Goal: Task Accomplishment & Management: Manage account settings

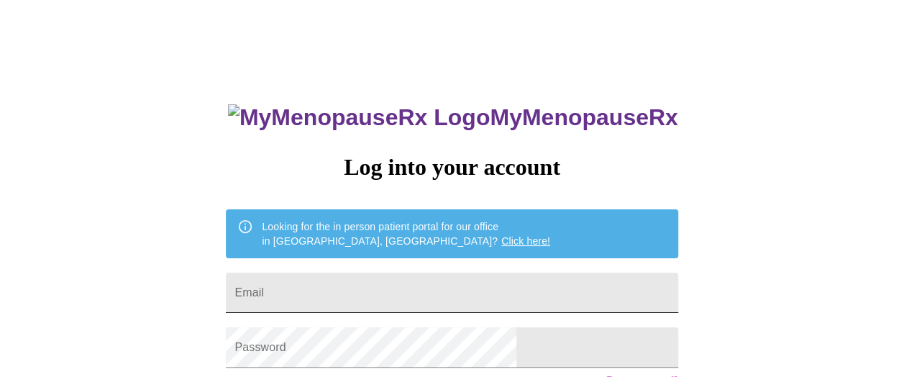
click at [430, 286] on input "Email" at bounding box center [452, 293] width 452 height 40
type input "nicie.murphy@gmail.com"
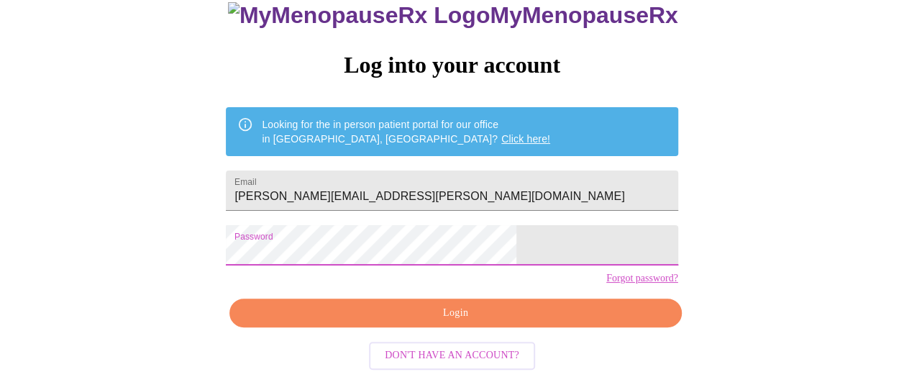
click at [414, 309] on span "Login" at bounding box center [455, 313] width 419 height 18
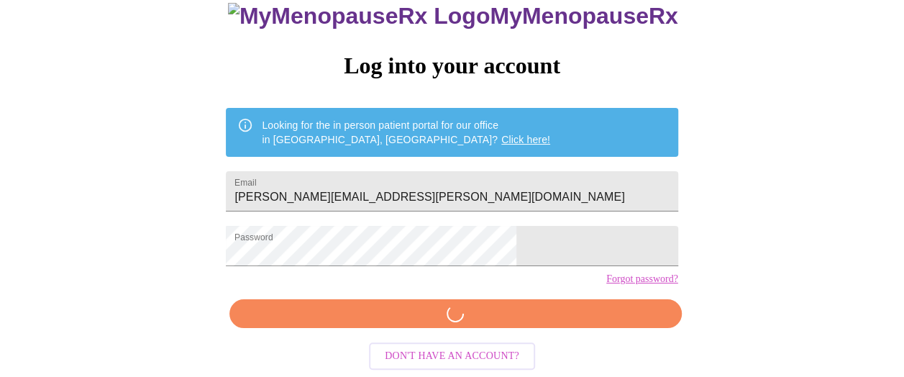
scroll to position [125, 0]
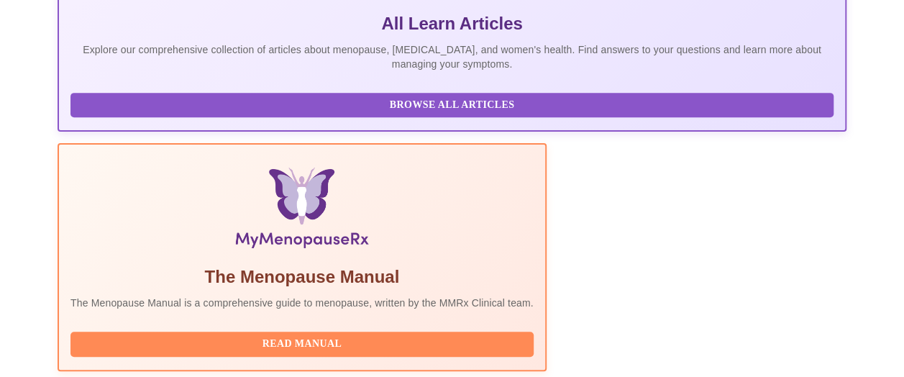
scroll to position [519, 0]
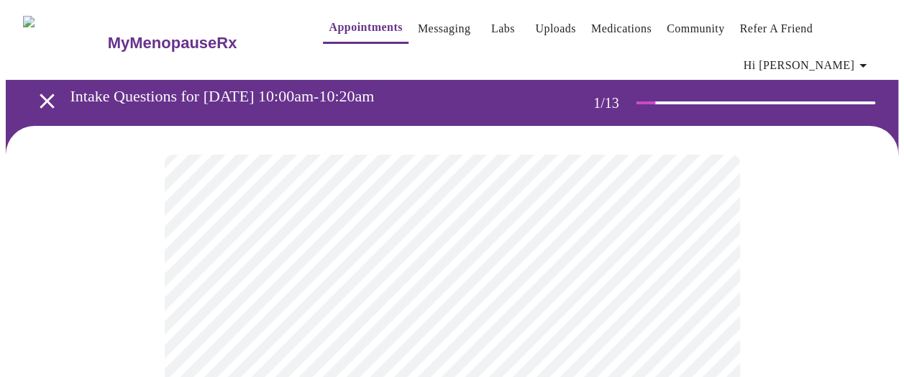
click at [824, 63] on span "Hi [PERSON_NAME]" at bounding box center [808, 65] width 128 height 20
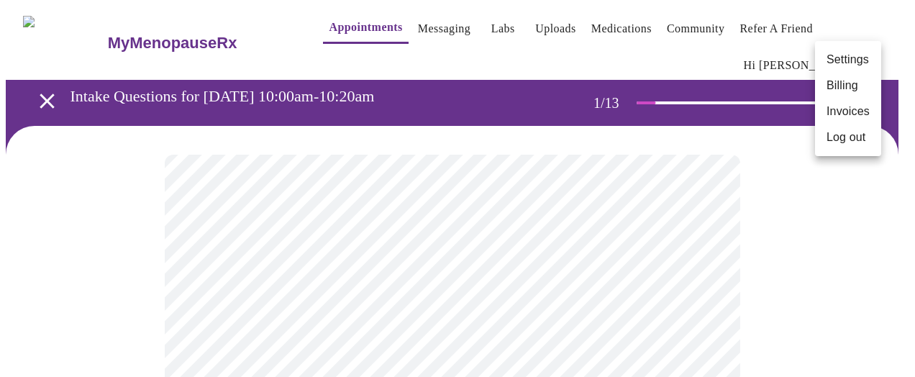
click at [464, 206] on div at bounding box center [457, 188] width 915 height 377
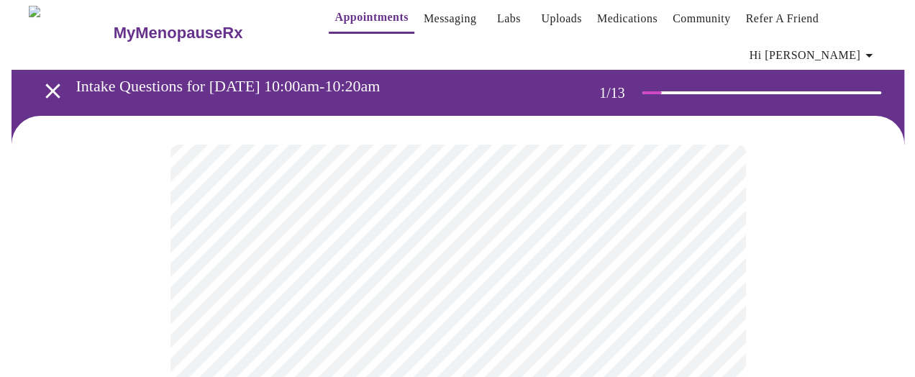
scroll to position [144, 0]
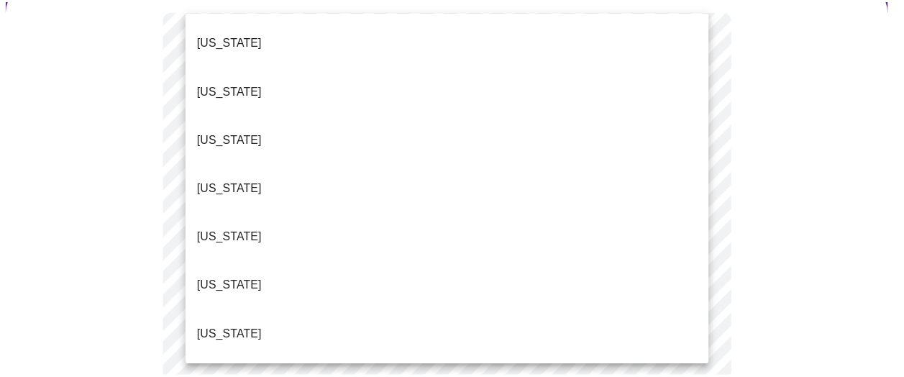
scroll to position [1344, 0]
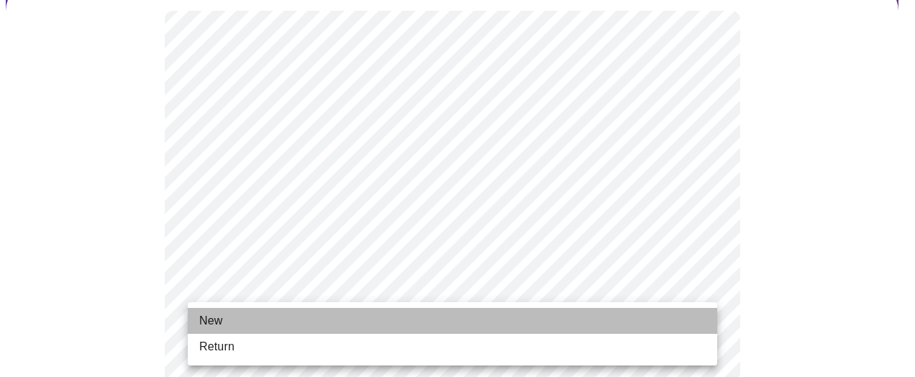
click at [256, 329] on li "New" at bounding box center [452, 321] width 529 height 26
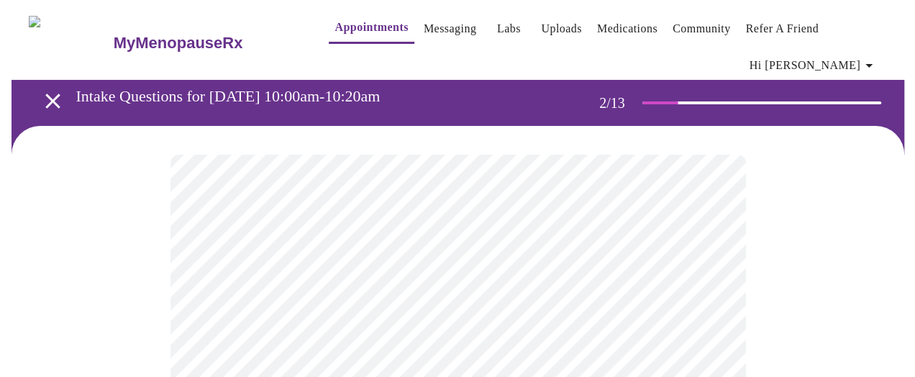
scroll to position [72, 0]
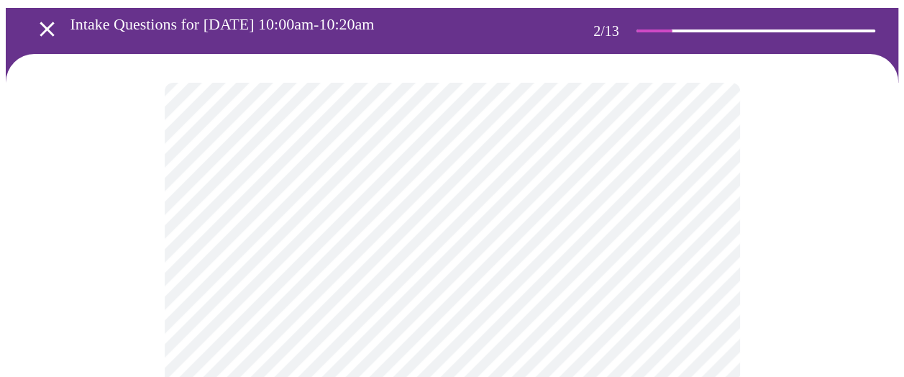
click at [547, 240] on body "MyMenopauseRx Appointments Messaging Labs Uploads Medications Community Refer a…" at bounding box center [452, 376] width 893 height 884
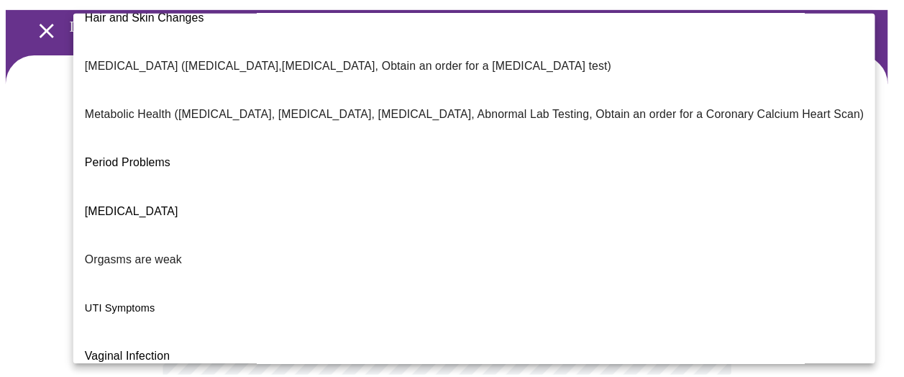
scroll to position [0, 0]
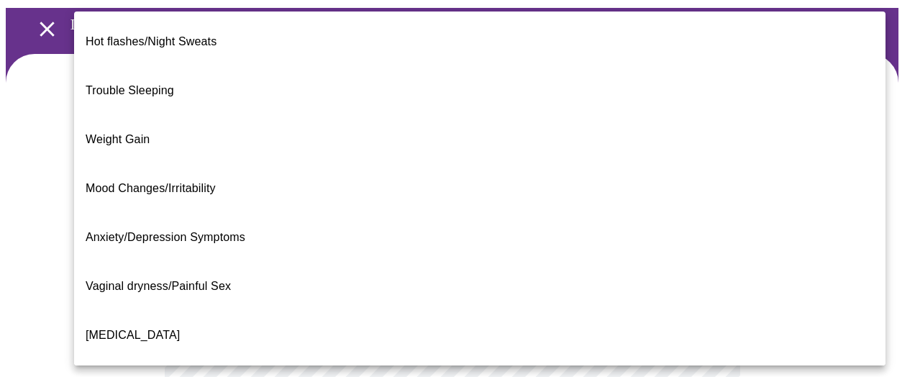
click at [567, 28] on li "Hot flashes/Night Sweats" at bounding box center [479, 41] width 811 height 49
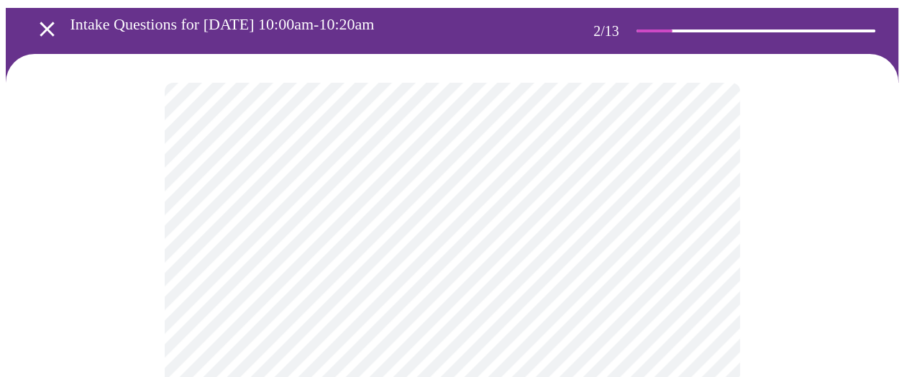
scroll to position [288, 0]
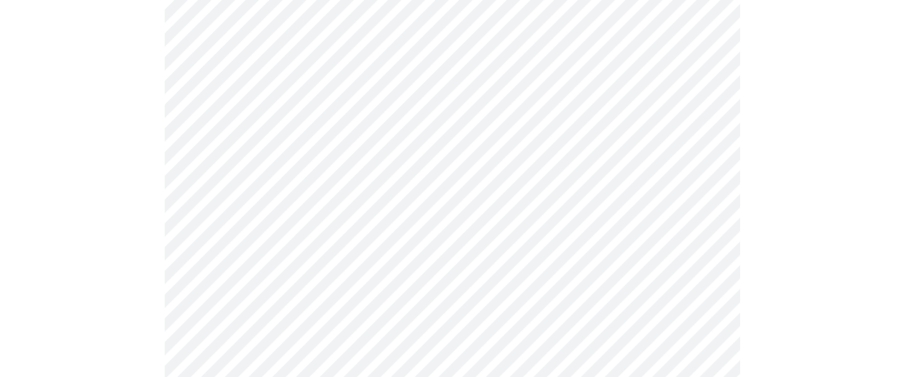
click at [478, 165] on body "MyMenopauseRx Appointments Messaging Labs Uploads Medications Community Refer a…" at bounding box center [452, 155] width 893 height 875
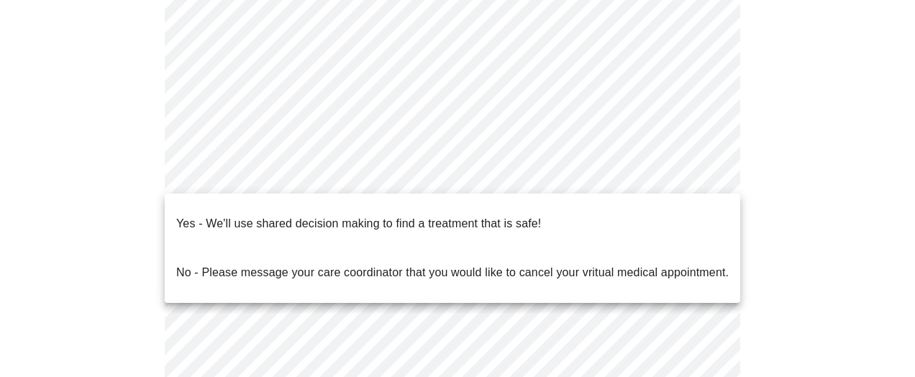
click at [462, 264] on p "No - Please message your care coordinator that you would like to cancel your vr…" at bounding box center [452, 272] width 552 height 17
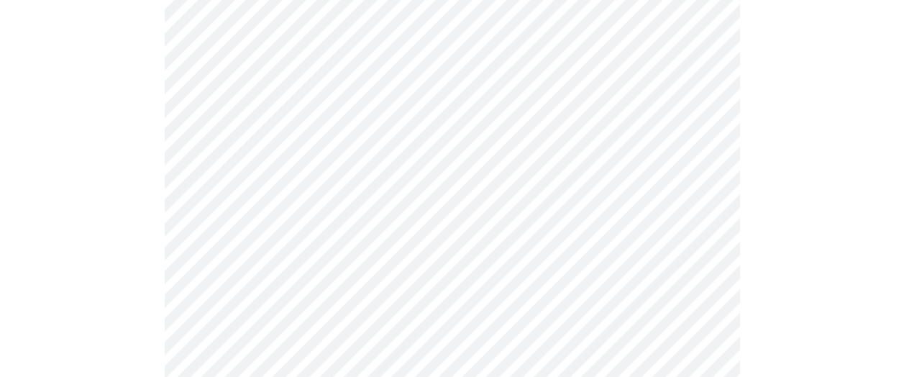
click at [473, 164] on body "MyMenopauseRx Appointments Messaging Labs Uploads Medications Community Refer a…" at bounding box center [452, 151] width 893 height 867
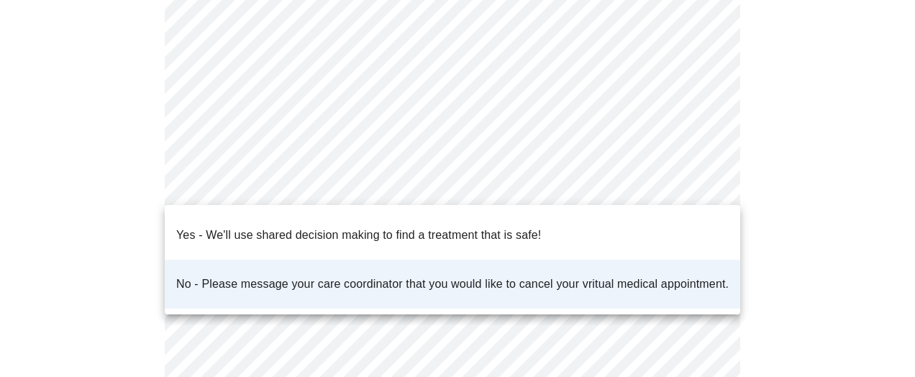
click at [436, 227] on p "Yes - We'll use shared decision making to find a treatment that is safe!" at bounding box center [358, 235] width 365 height 17
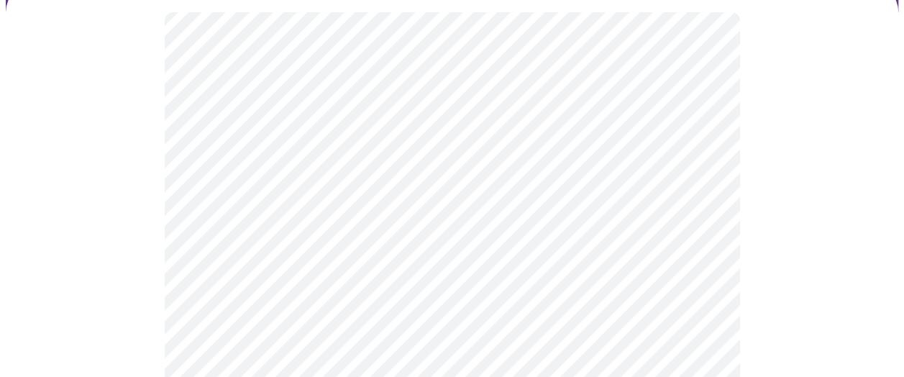
scroll to position [144, 0]
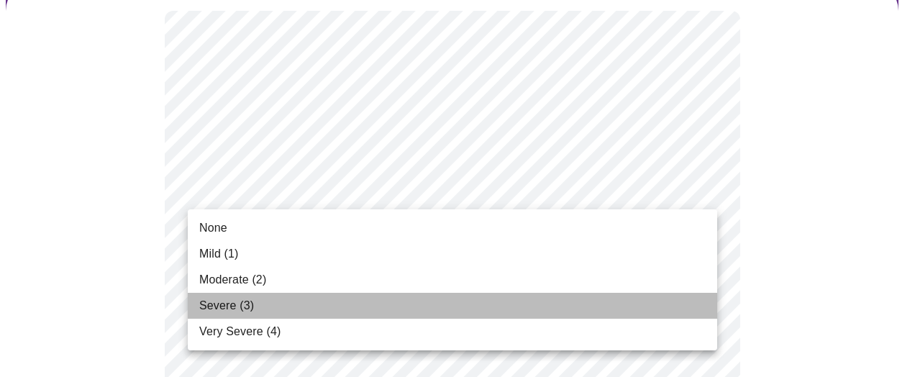
click at [300, 305] on li "Severe (3)" at bounding box center [452, 306] width 529 height 26
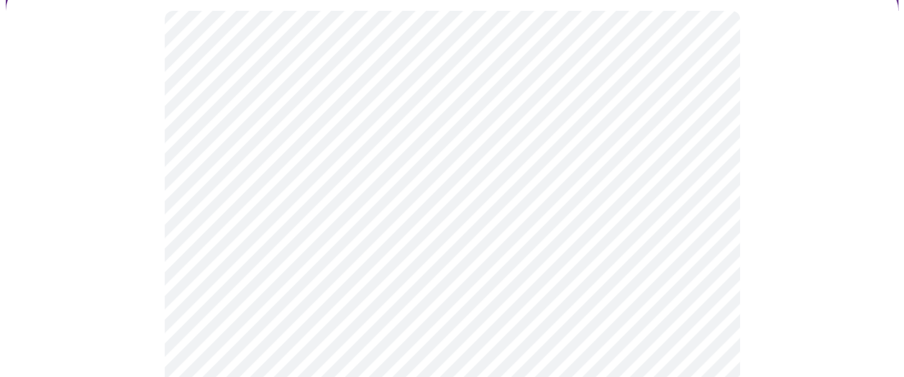
scroll to position [216, 0]
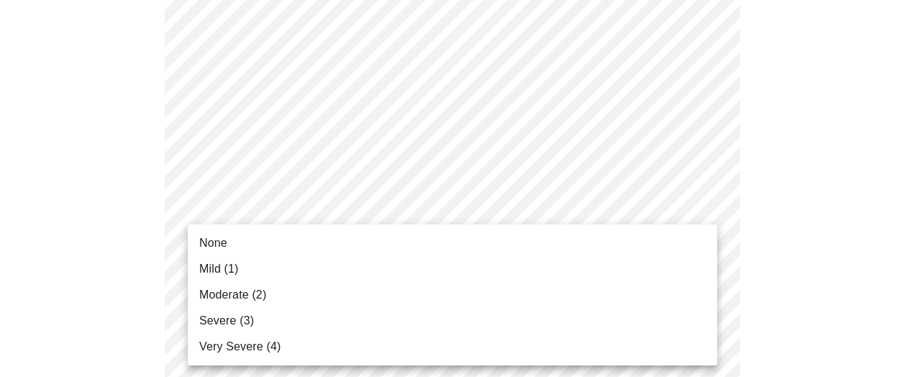
click at [295, 257] on li "Mild (1)" at bounding box center [452, 269] width 529 height 26
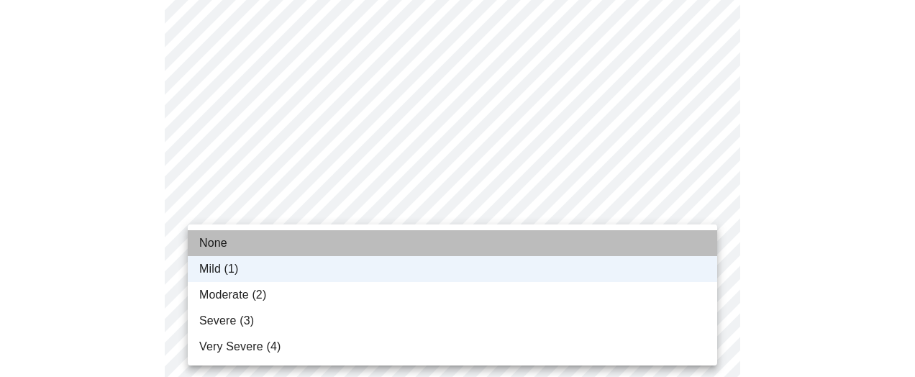
click at [286, 242] on li "None" at bounding box center [452, 243] width 529 height 26
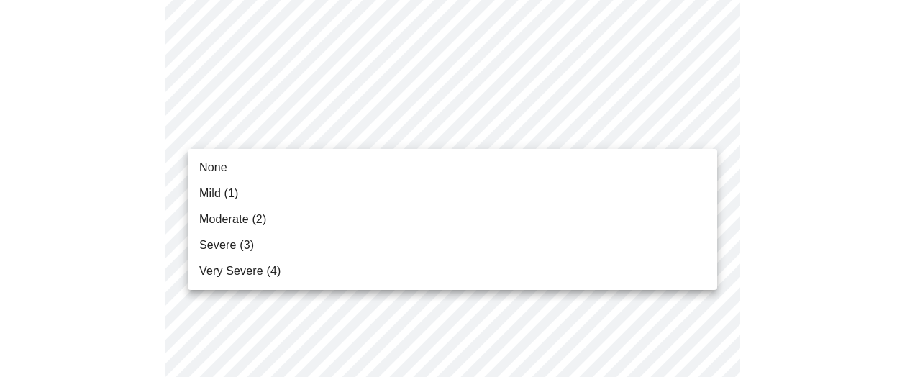
click at [280, 243] on li "Severe (3)" at bounding box center [452, 245] width 529 height 26
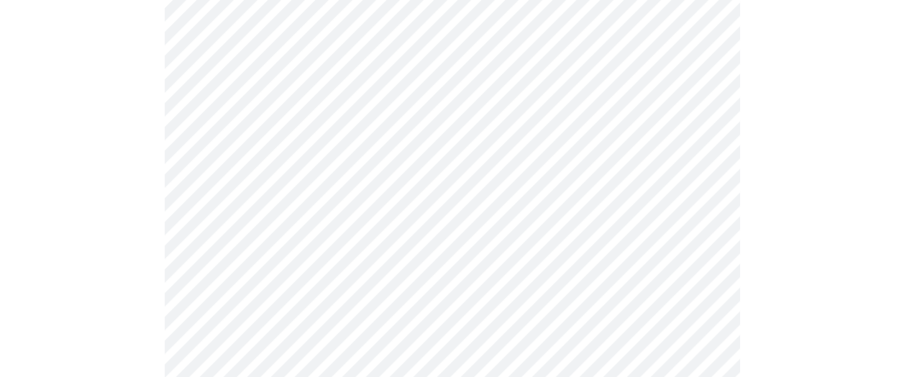
scroll to position [504, 0]
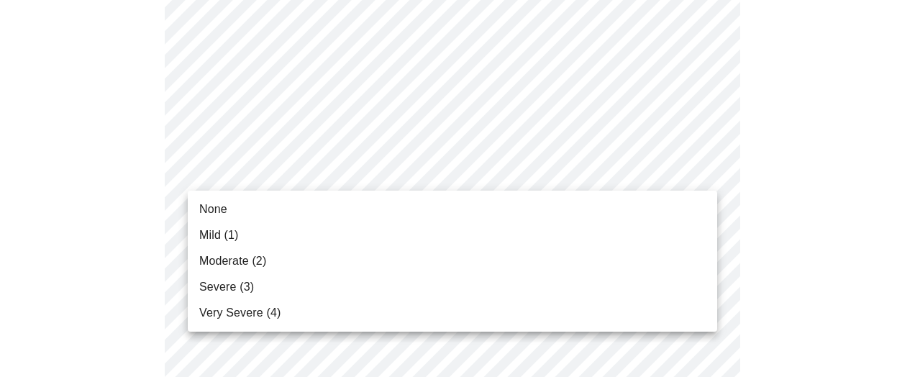
click at [272, 216] on li "None" at bounding box center [452, 209] width 529 height 26
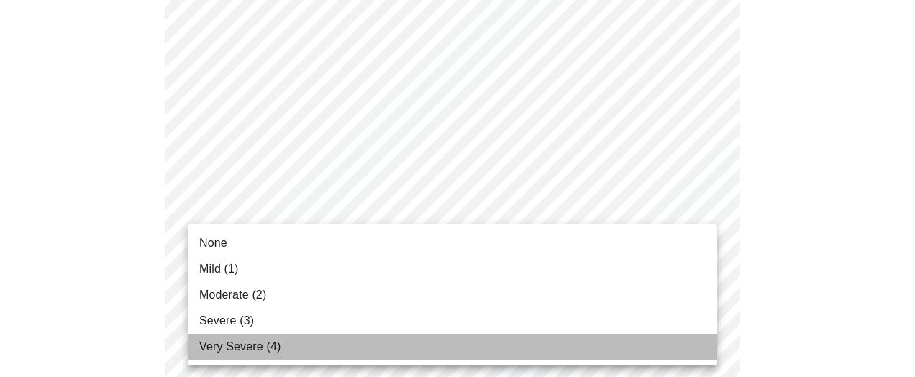
click at [250, 338] on span "Very Severe (4)" at bounding box center [239, 346] width 81 height 17
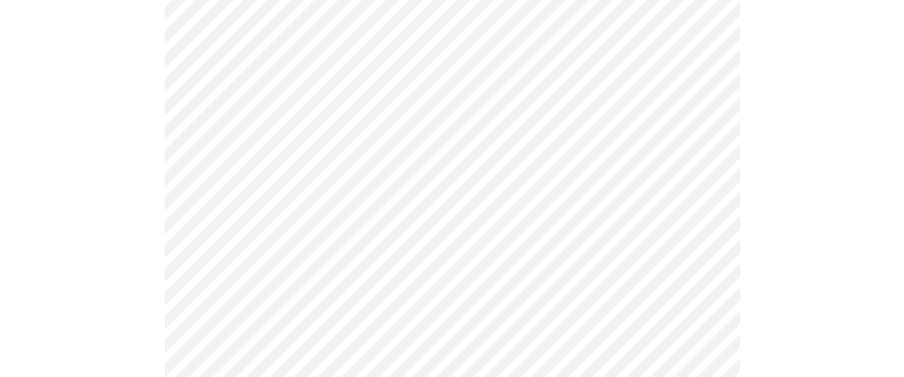
click at [364, 226] on body "MyMenopauseRx Appointments Messaging Labs Uploads Medications Community Refer a…" at bounding box center [452, 274] width 893 height 1833
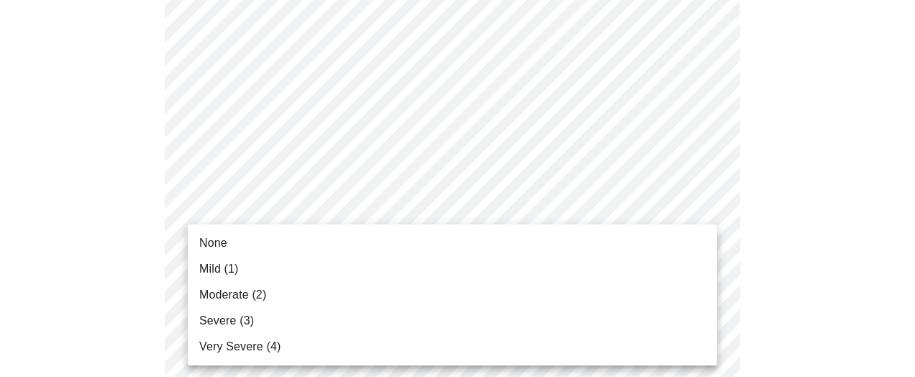
click at [328, 276] on li "Mild (1)" at bounding box center [452, 269] width 529 height 26
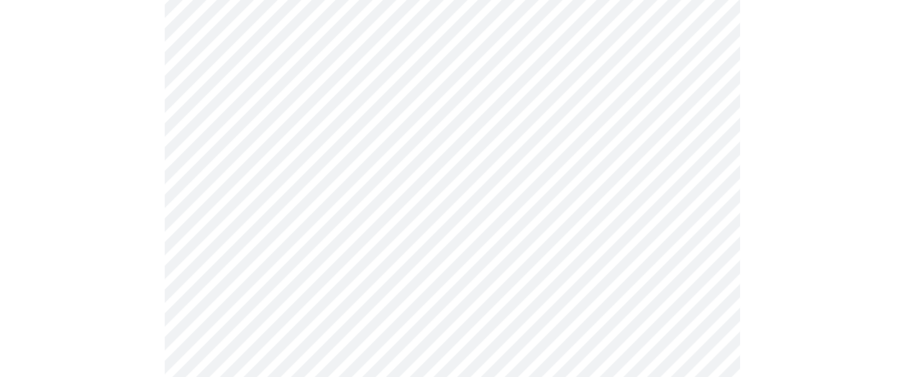
scroll to position [719, 0]
click at [368, 259] on body "MyMenopauseRx Appointments Messaging Labs Uploads Medications Community Refer a…" at bounding box center [452, 192] width 893 height 1813
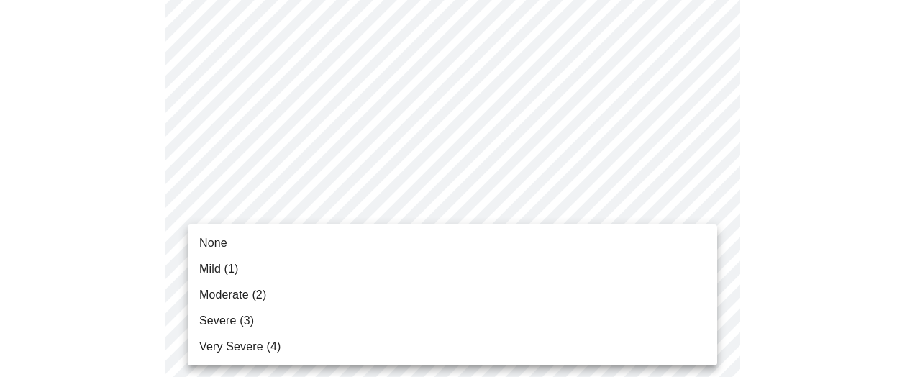
click at [323, 294] on li "Moderate (2)" at bounding box center [452, 295] width 529 height 26
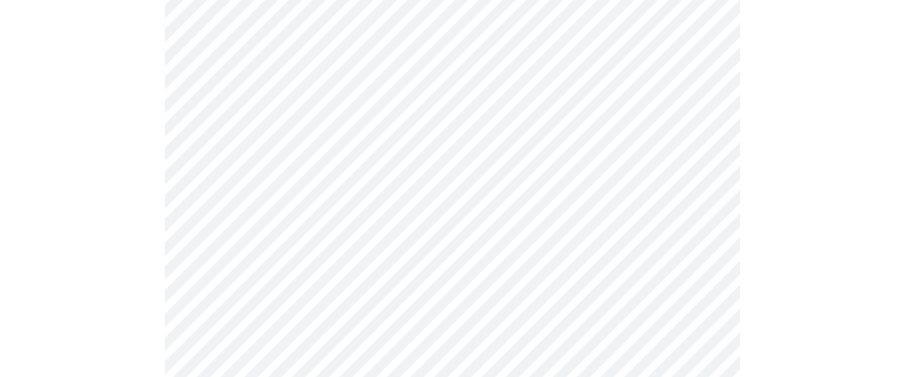
click at [66, 222] on div at bounding box center [452, 243] width 893 height 1672
click at [314, 242] on body "MyMenopauseRx Appointments Messaging Labs Uploads Medications Community Refer a…" at bounding box center [452, 39] width 893 height 1793
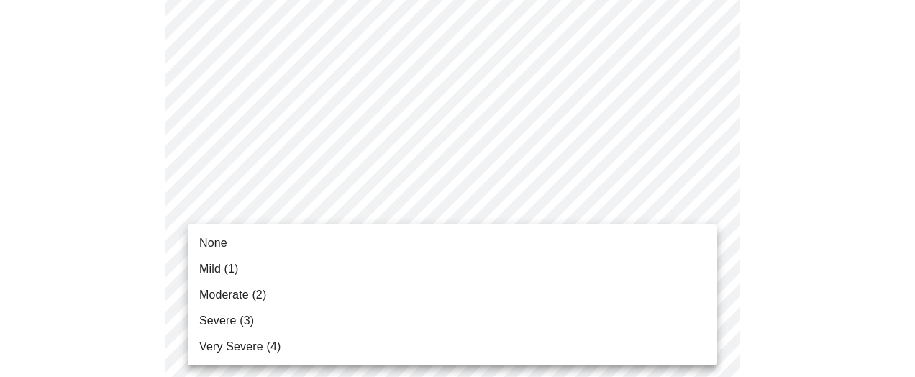
click at [297, 259] on li "Mild (1)" at bounding box center [452, 269] width 529 height 26
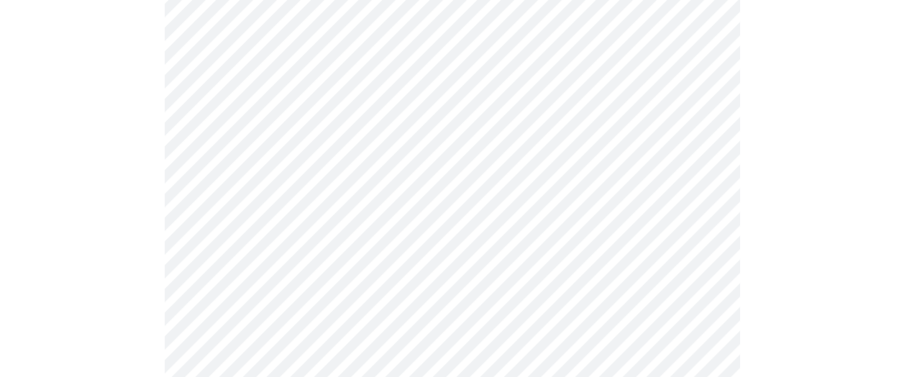
click at [123, 221] on div at bounding box center [452, 89] width 893 height 1652
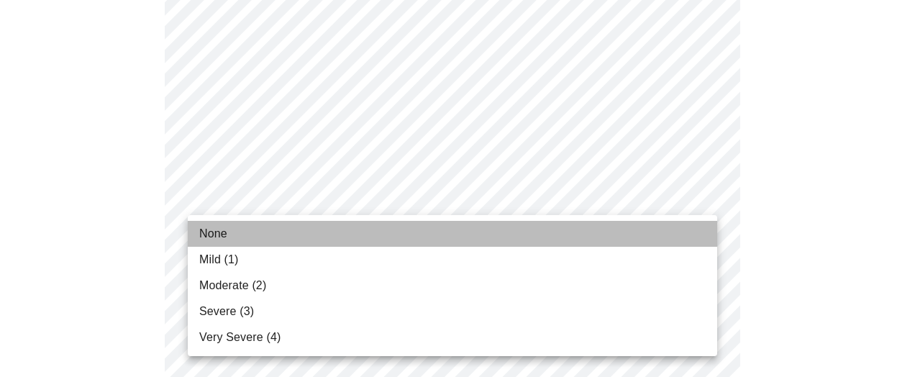
click at [301, 224] on li "None" at bounding box center [452, 234] width 529 height 26
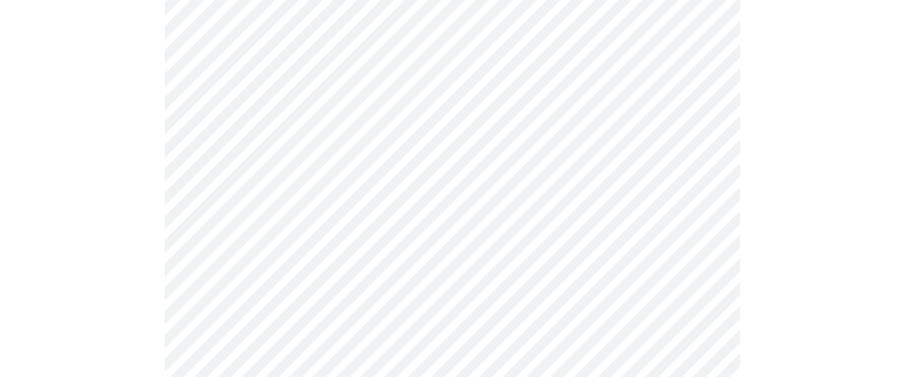
scroll to position [1151, 0]
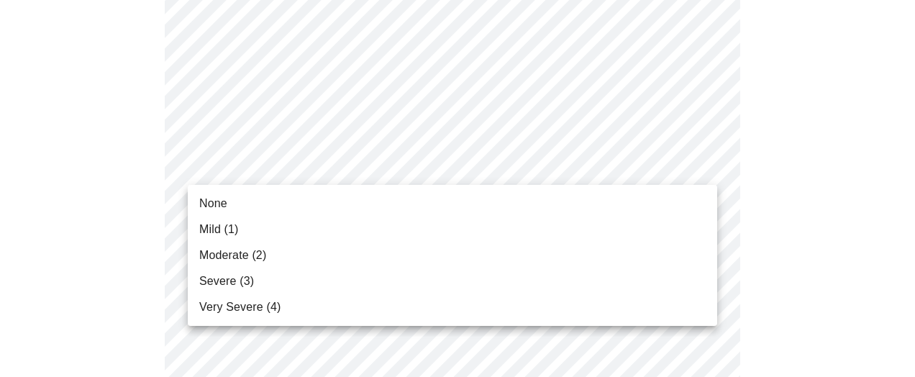
click at [267, 197] on li "None" at bounding box center [452, 204] width 529 height 26
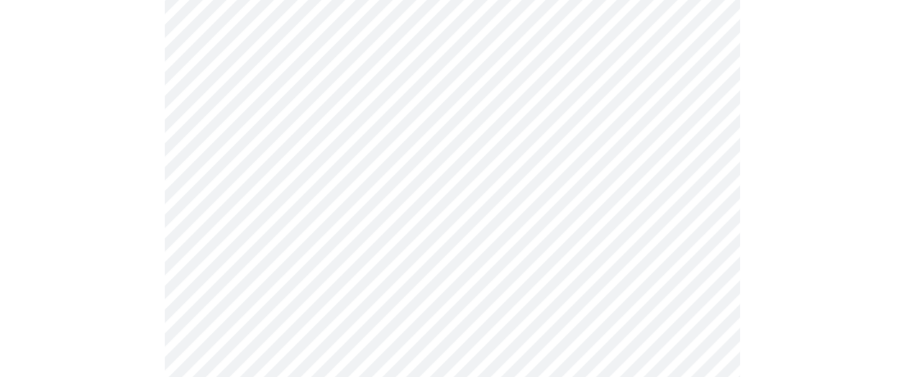
scroll to position [1223, 0]
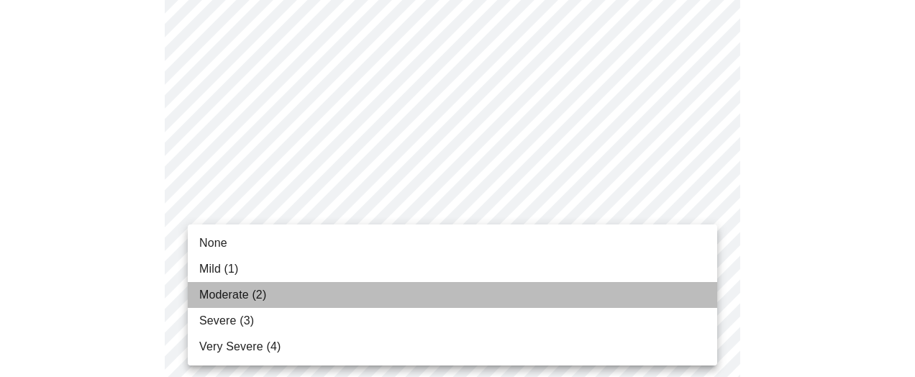
click at [272, 295] on li "Moderate (2)" at bounding box center [452, 295] width 529 height 26
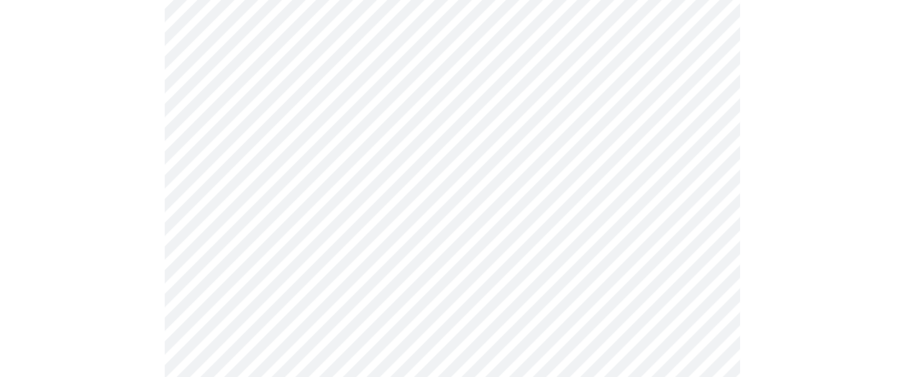
scroll to position [647, 0]
click at [418, 248] on body "MyMenopauseRx Appointments Messaging Labs Uploads Medications Community Refer a…" at bounding box center [452, 77] width 893 height 1438
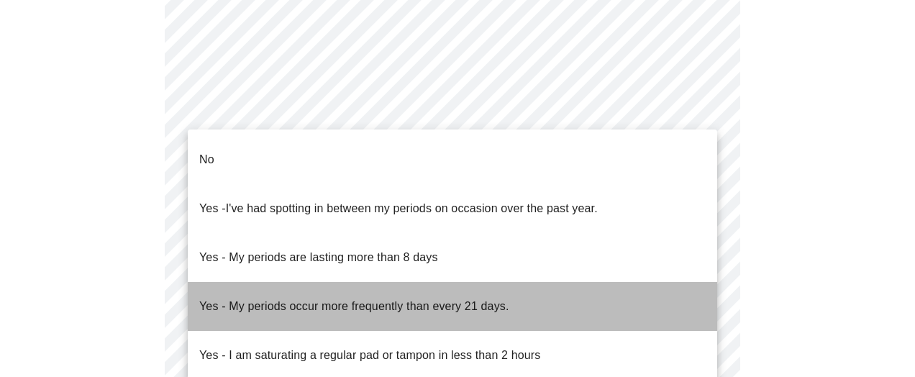
click at [411, 298] on p "Yes - My periods occur more frequently than every 21 days." at bounding box center [354, 306] width 310 height 17
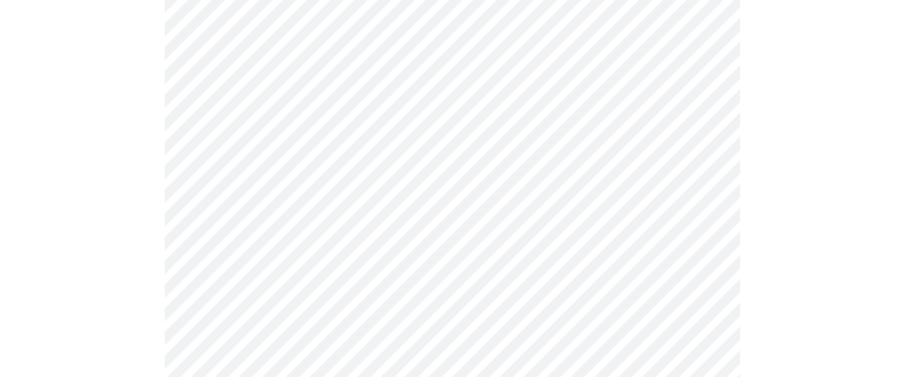
scroll to position [863, 0]
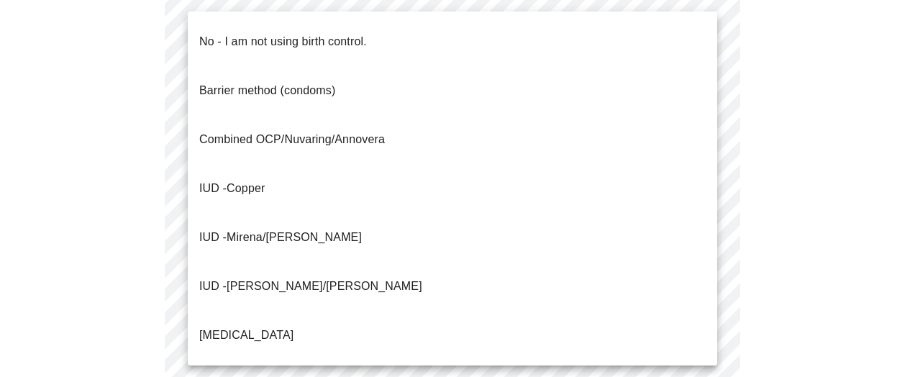
click at [157, 140] on div at bounding box center [457, 188] width 915 height 377
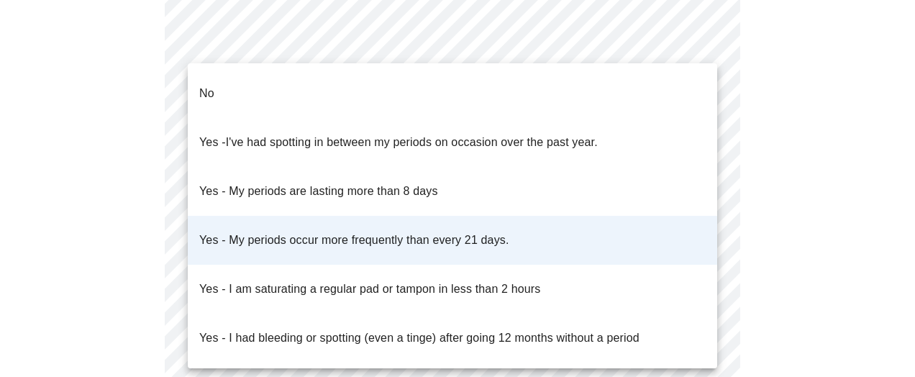
click at [130, 203] on div at bounding box center [457, 188] width 915 height 377
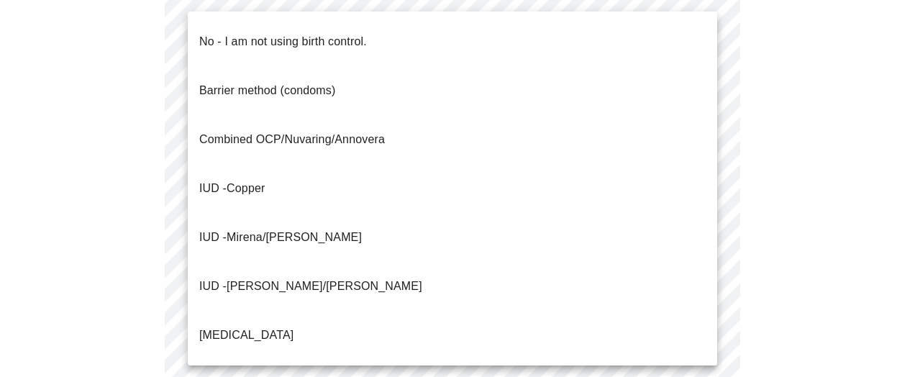
click at [301, 47] on span "No - I am not using birth control." at bounding box center [283, 42] width 168 height 40
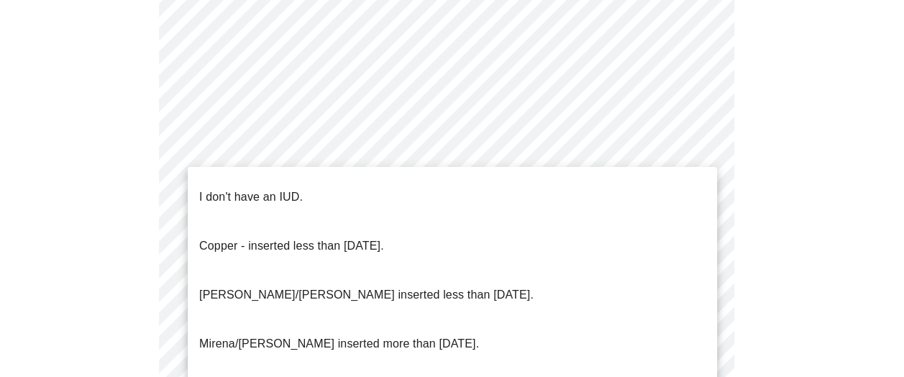
click at [268, 191] on p "I don't have an IUD." at bounding box center [251, 196] width 104 height 17
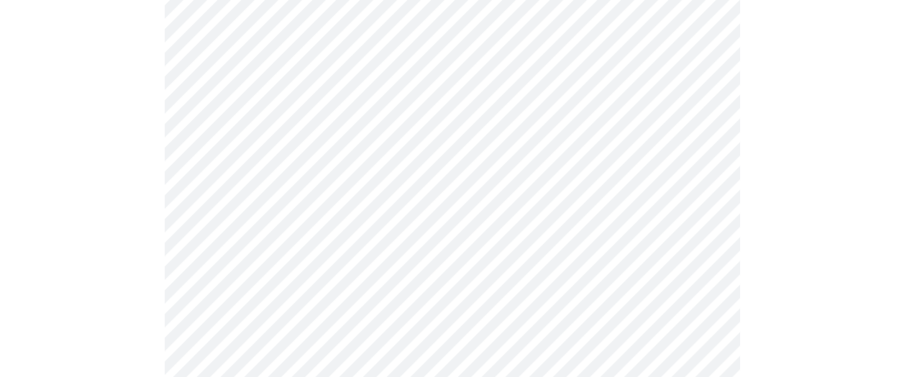
scroll to position [1007, 0]
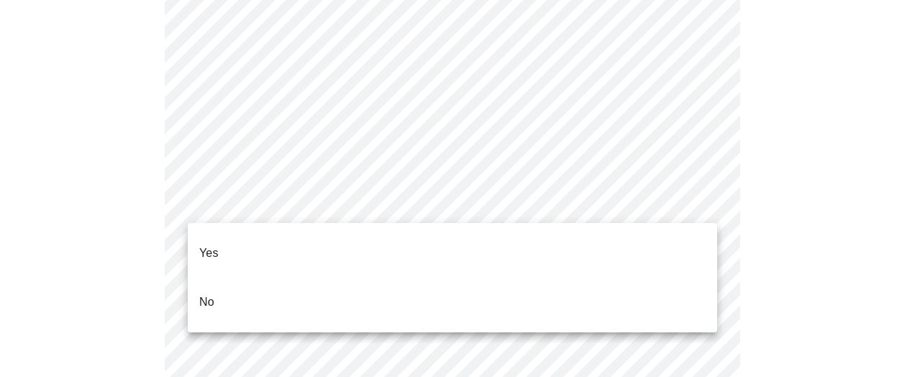
click at [260, 250] on li "Yes" at bounding box center [452, 253] width 529 height 49
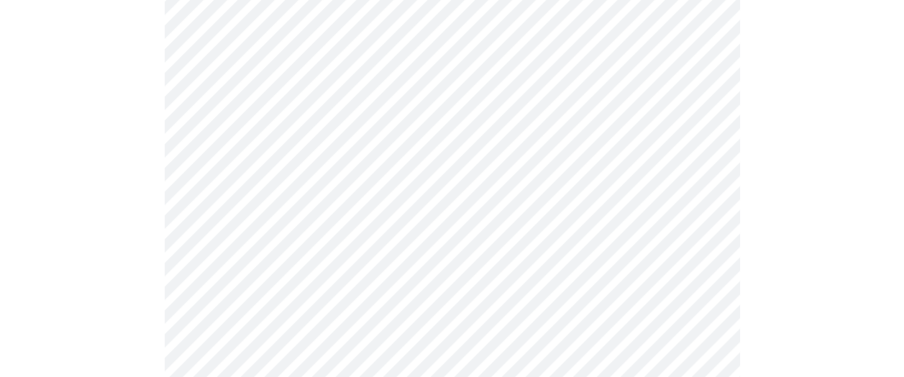
scroll to position [4100, 0]
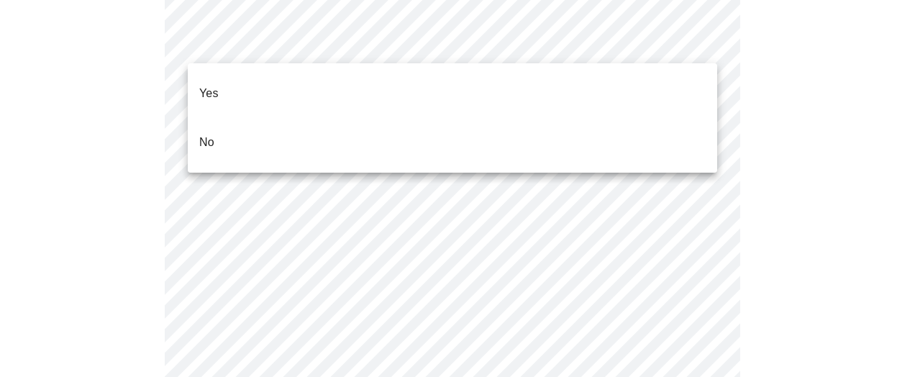
click at [337, 129] on li "No" at bounding box center [452, 142] width 529 height 49
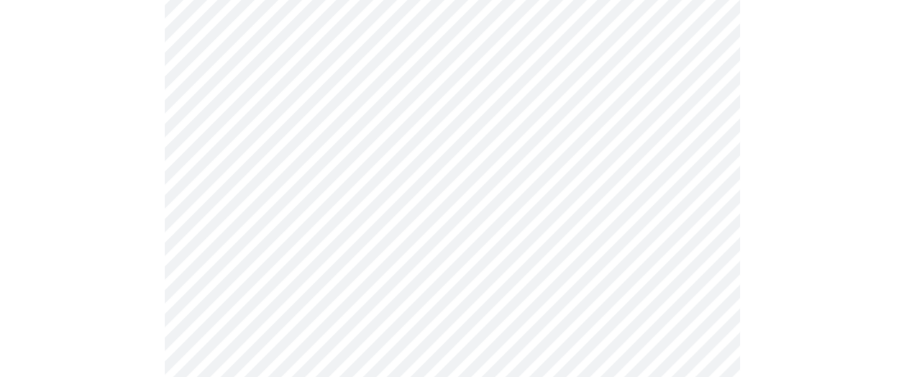
scroll to position [985, 0]
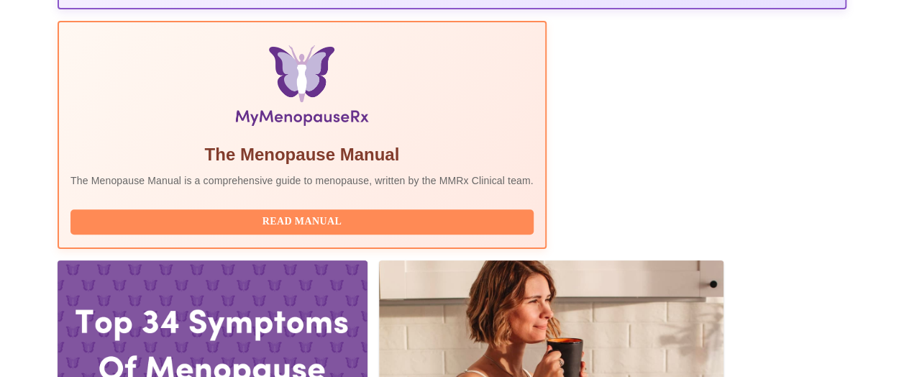
scroll to position [482, 0]
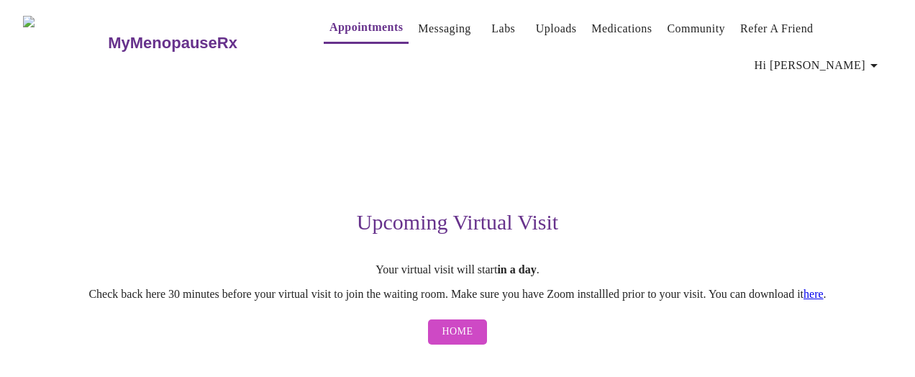
click at [468, 323] on span "Home" at bounding box center [457, 332] width 31 height 18
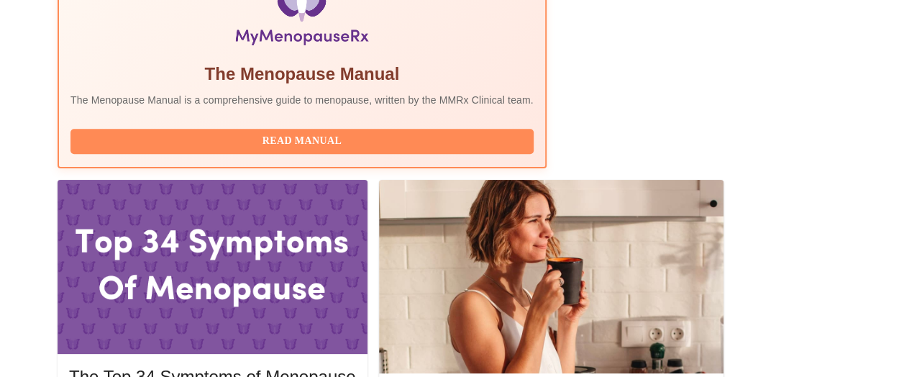
scroll to position [519, 0]
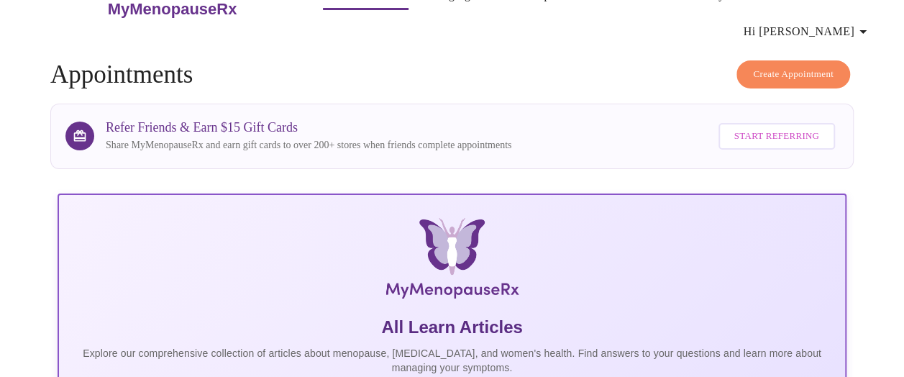
scroll to position [0, 0]
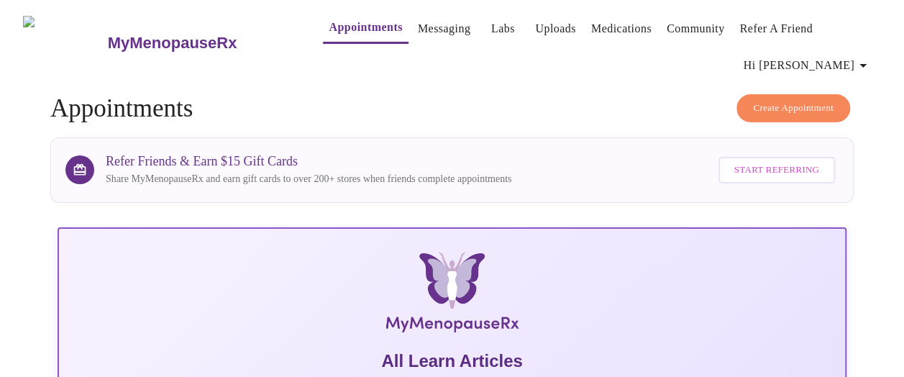
click at [839, 56] on span "Hi [PERSON_NAME]" at bounding box center [808, 65] width 128 height 20
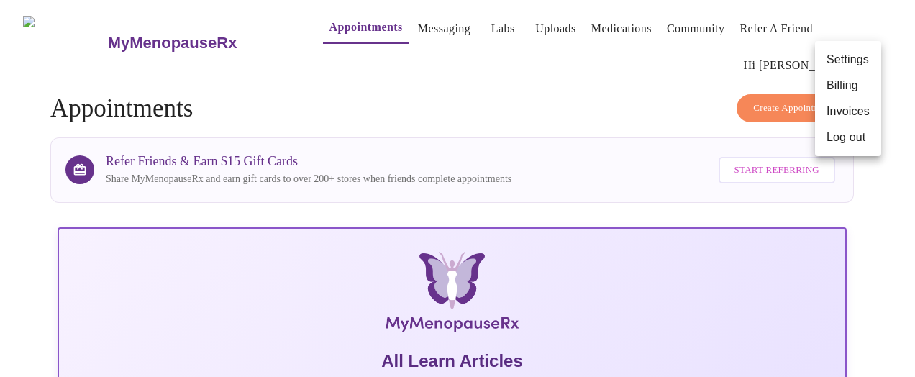
click at [390, 14] on div at bounding box center [457, 188] width 915 height 377
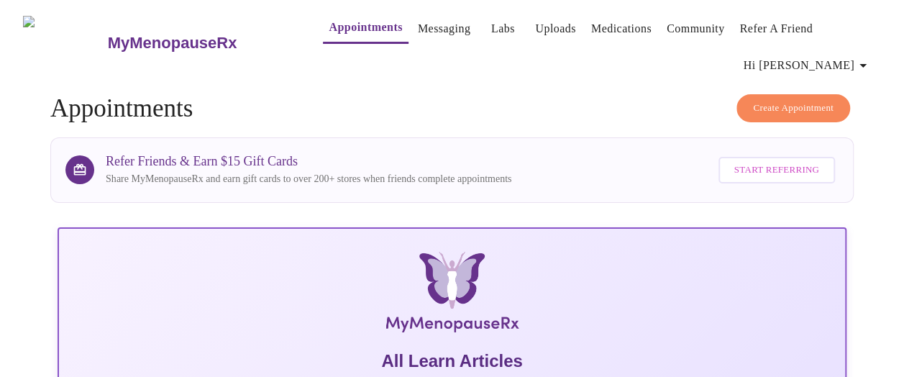
click at [418, 19] on link "Messaging" at bounding box center [444, 29] width 53 height 20
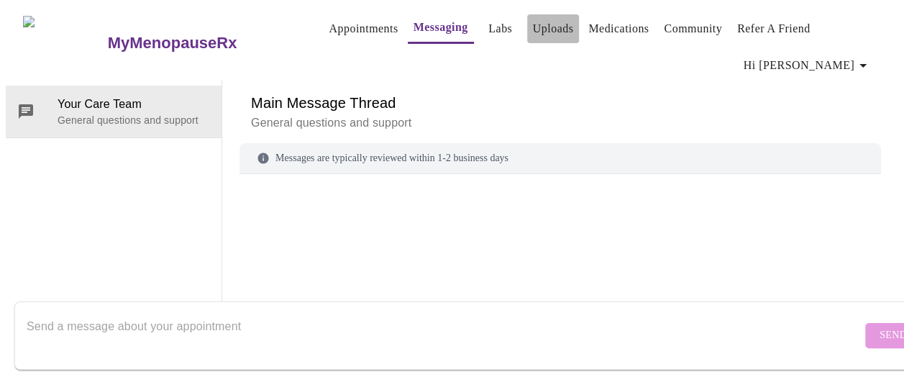
click at [548, 24] on link "Uploads" at bounding box center [553, 29] width 41 height 20
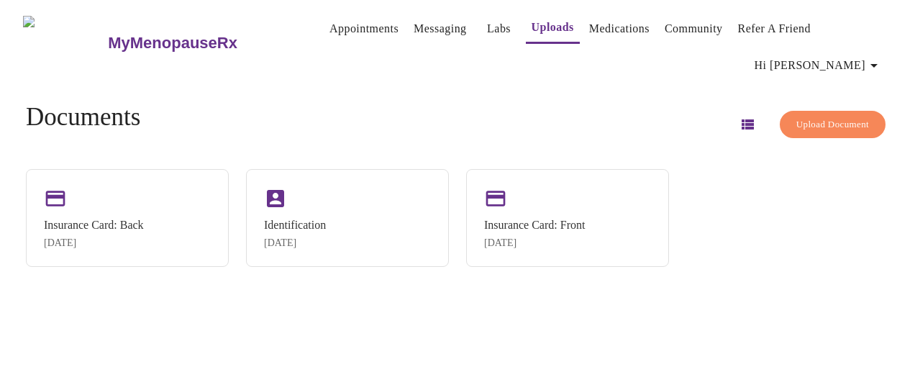
click at [606, 37] on link "Medications" at bounding box center [619, 29] width 60 height 20
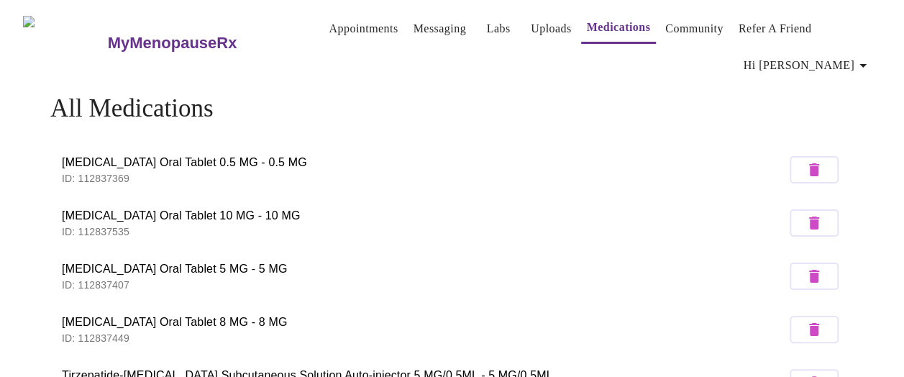
click at [855, 58] on span "Hi [PERSON_NAME]" at bounding box center [808, 65] width 128 height 20
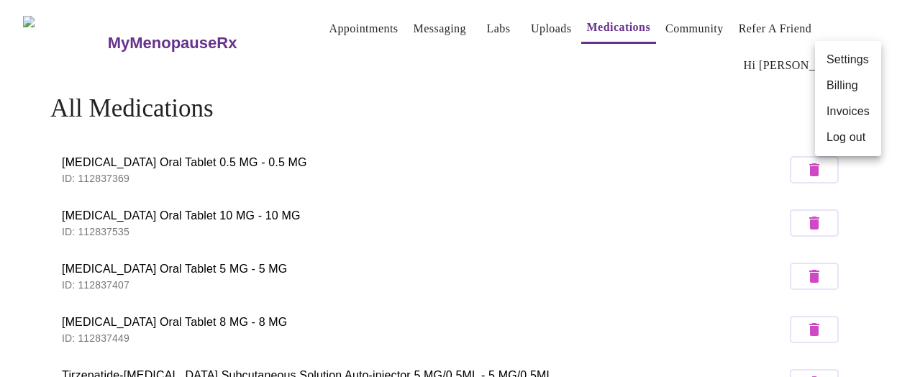
click at [830, 96] on li "Billing" at bounding box center [848, 86] width 66 height 26
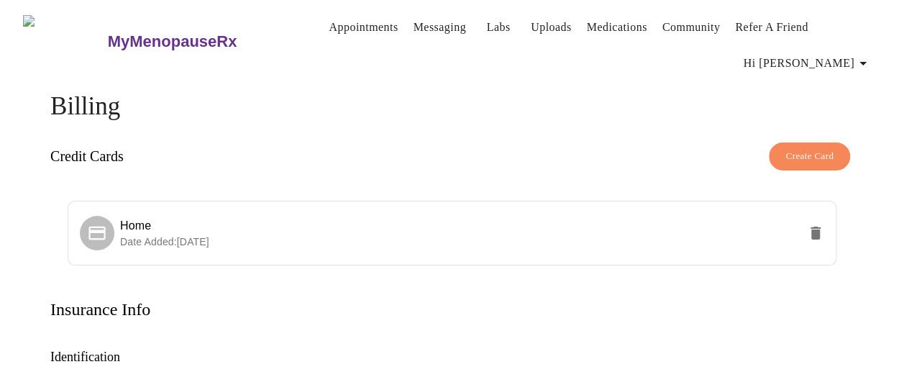
click at [833, 56] on span "Hi [PERSON_NAME]" at bounding box center [808, 63] width 128 height 20
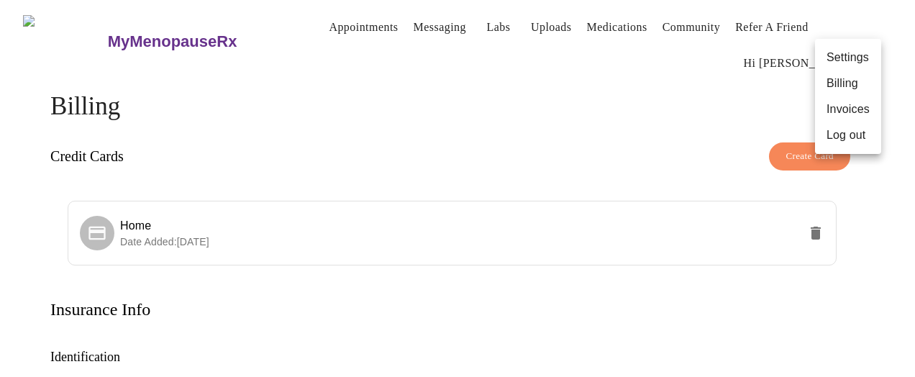
click at [852, 52] on li "Settings" at bounding box center [848, 58] width 66 height 26
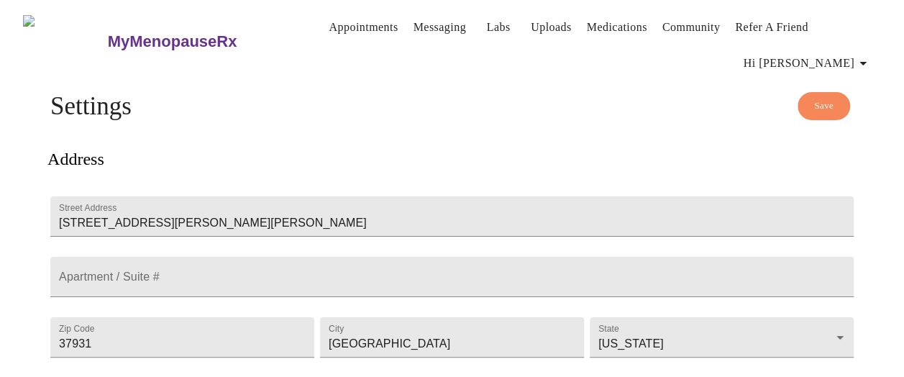
click at [329, 29] on link "Appointments" at bounding box center [363, 27] width 69 height 20
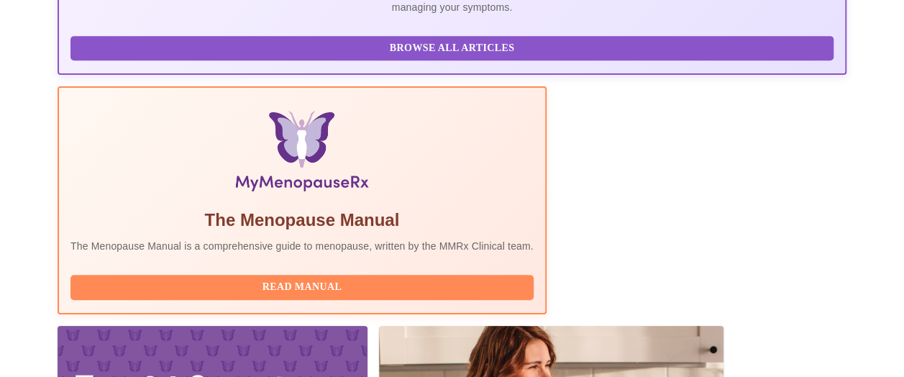
scroll to position [591, 0]
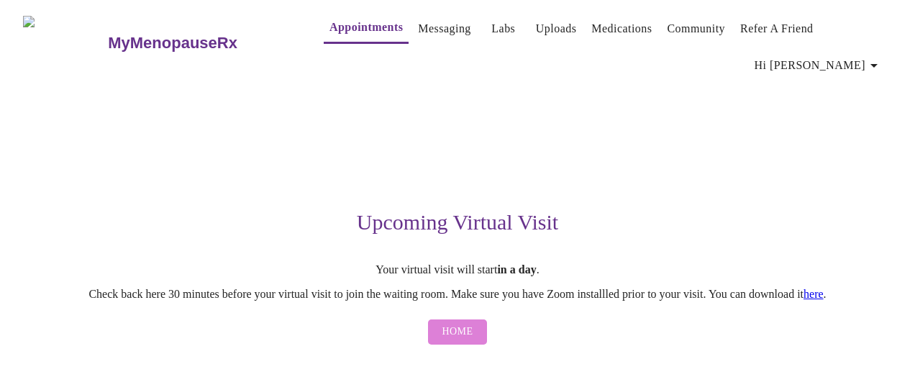
click at [440, 326] on button "Home" at bounding box center [458, 331] width 60 height 25
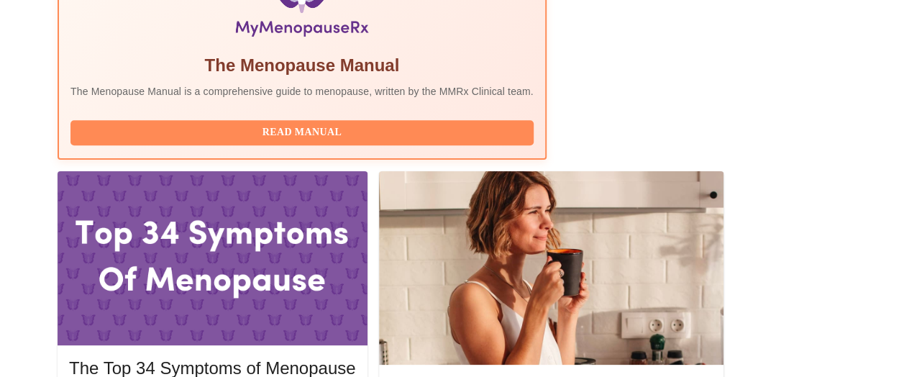
scroll to position [591, 0]
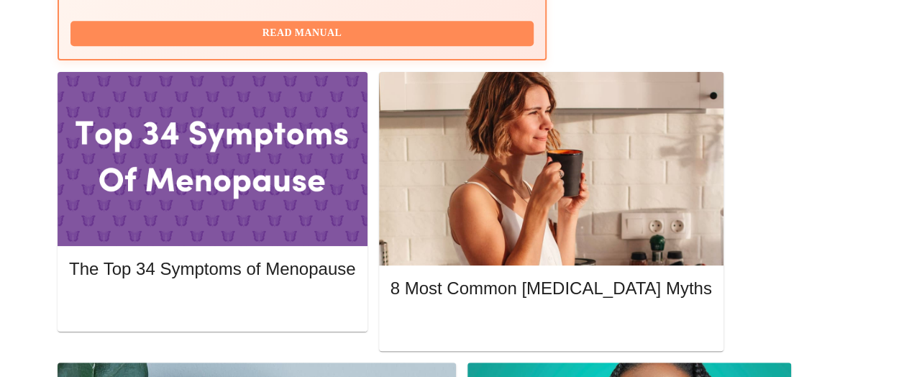
scroll to position [721, 0]
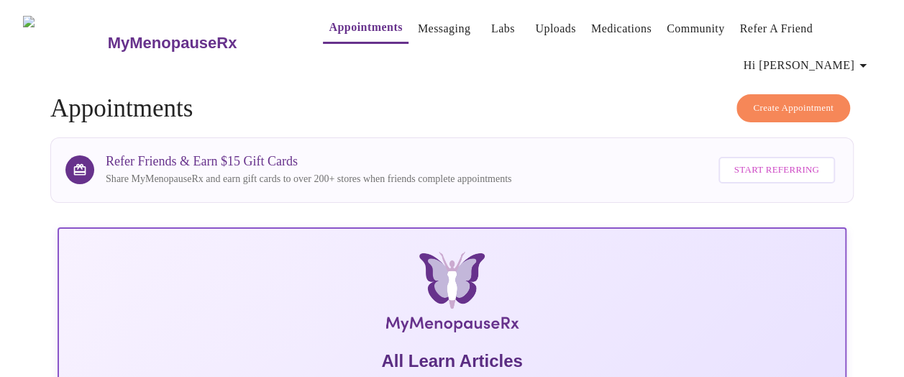
click at [791, 105] on span "Create Appointment" at bounding box center [793, 108] width 81 height 17
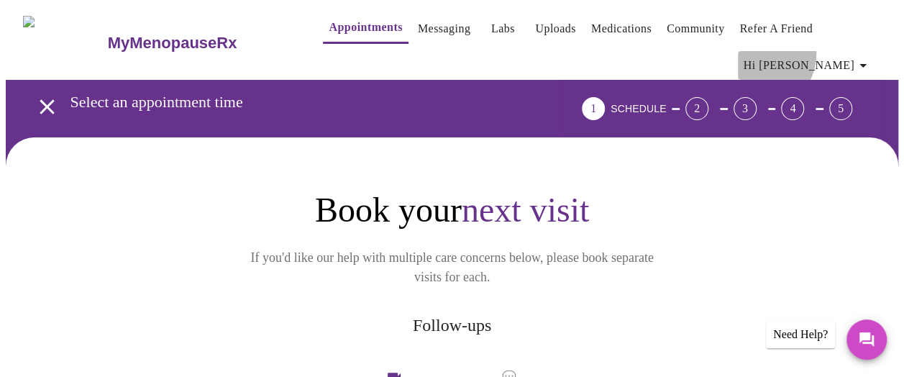
click at [829, 51] on button "Hi [PERSON_NAME]" at bounding box center [808, 65] width 140 height 29
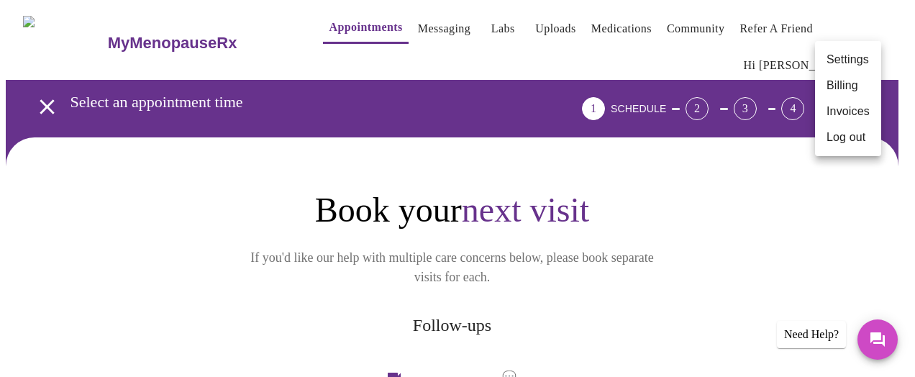
click at [49, 96] on div at bounding box center [457, 188] width 915 height 377
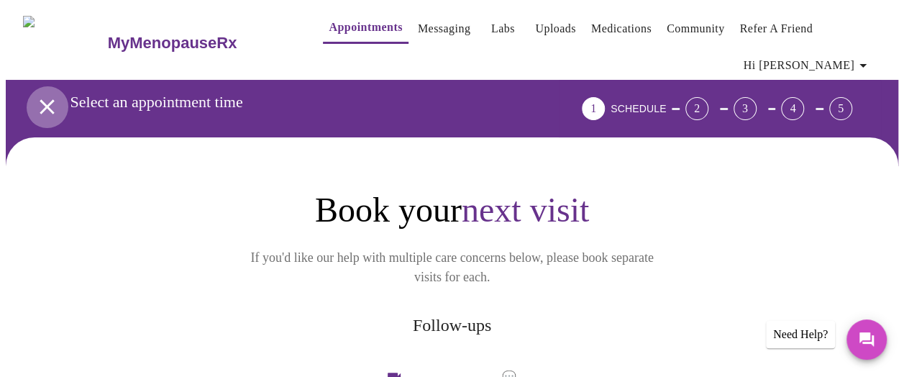
click at [42, 96] on icon "open drawer" at bounding box center [47, 106] width 25 height 25
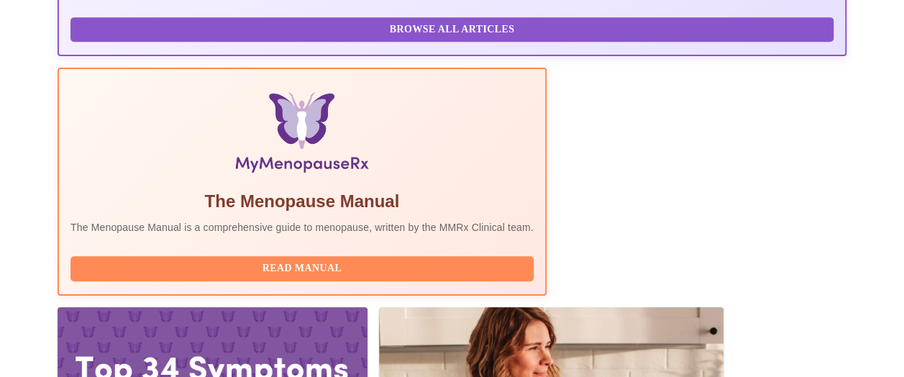
scroll to position [504, 0]
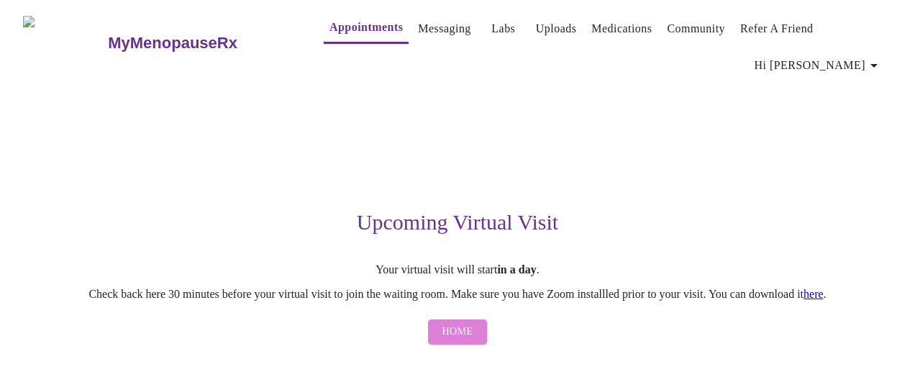
click at [472, 319] on button "Home" at bounding box center [458, 331] width 60 height 25
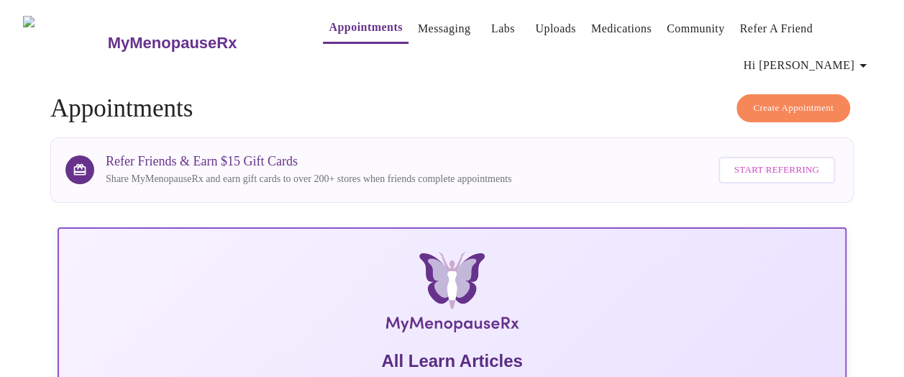
click at [540, 29] on link "Uploads" at bounding box center [555, 29] width 41 height 20
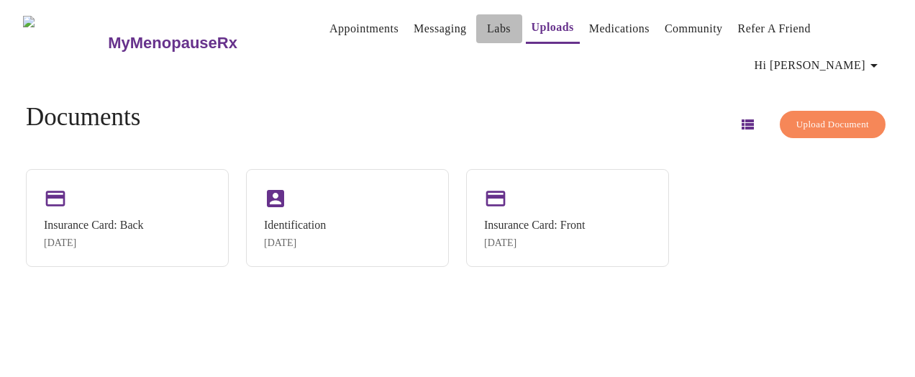
click at [487, 34] on link "Labs" at bounding box center [499, 29] width 24 height 20
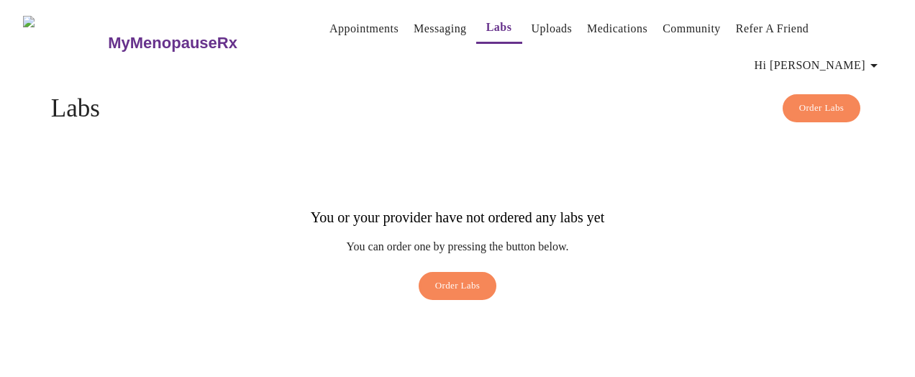
click at [414, 25] on link "Messaging" at bounding box center [440, 29] width 53 height 20
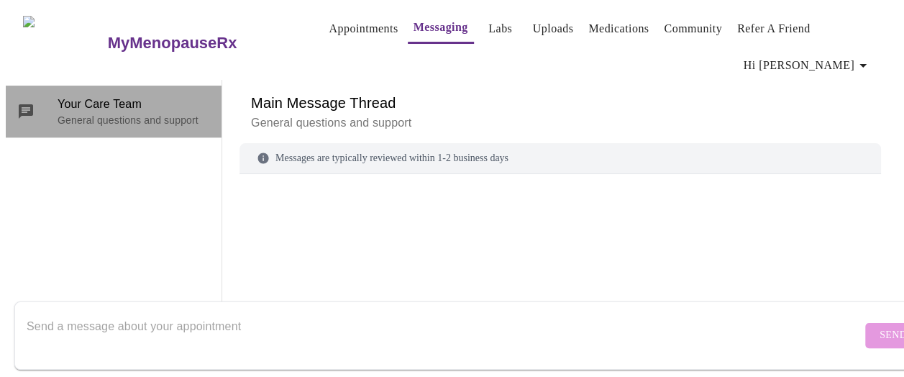
click at [138, 121] on p "General questions and support" at bounding box center [134, 120] width 152 height 14
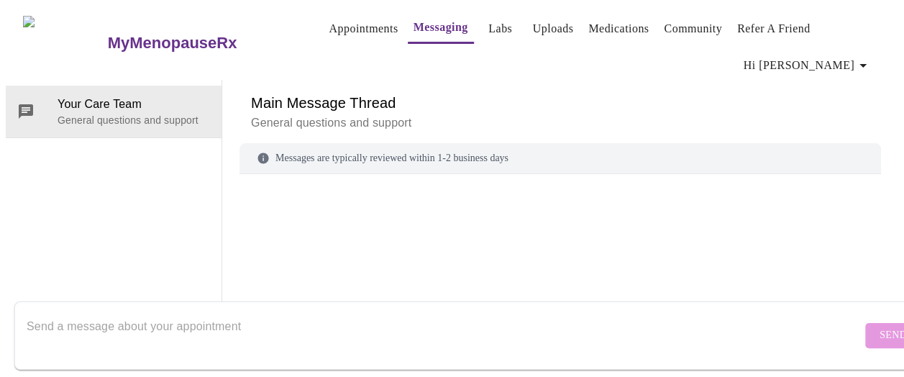
click at [150, 308] on div at bounding box center [444, 335] width 835 height 55
click at [334, 26] on link "Appointments" at bounding box center [363, 29] width 69 height 20
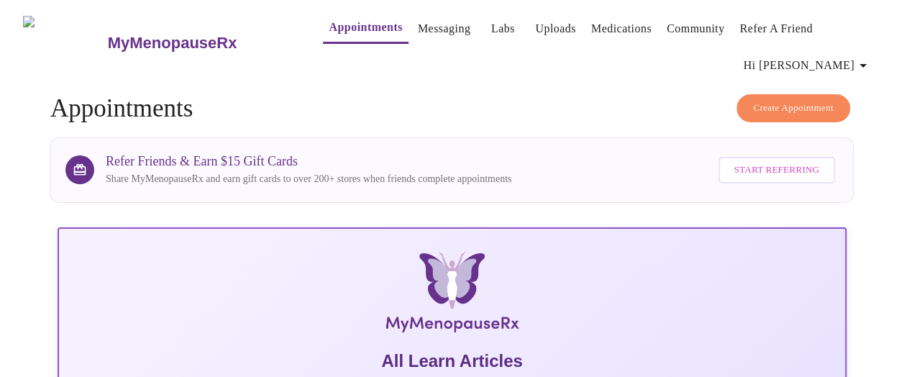
click at [598, 19] on link "Medications" at bounding box center [621, 29] width 60 height 20
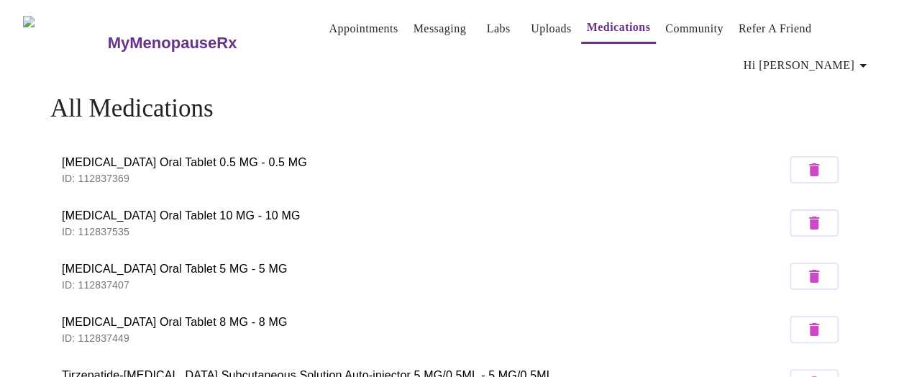
click at [832, 63] on span "Hi [PERSON_NAME]" at bounding box center [808, 65] width 128 height 20
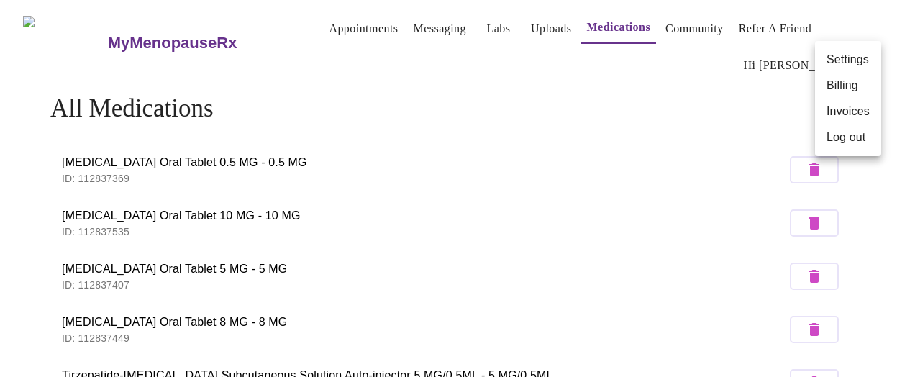
click at [837, 90] on li "Billing" at bounding box center [848, 86] width 66 height 26
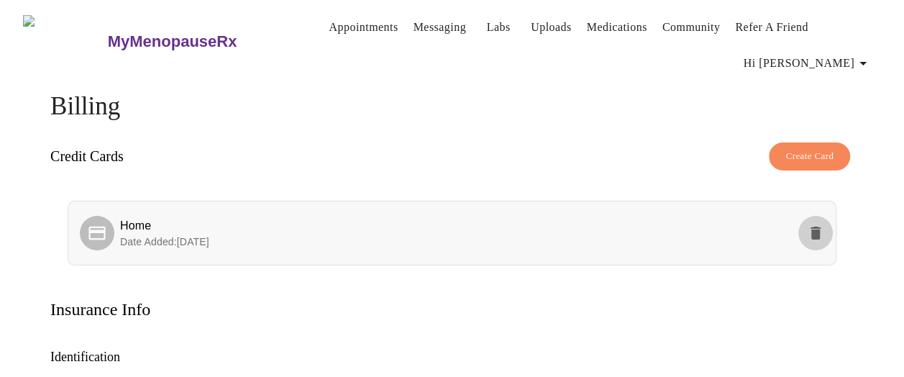
click at [821, 227] on icon "delete" at bounding box center [816, 233] width 10 height 13
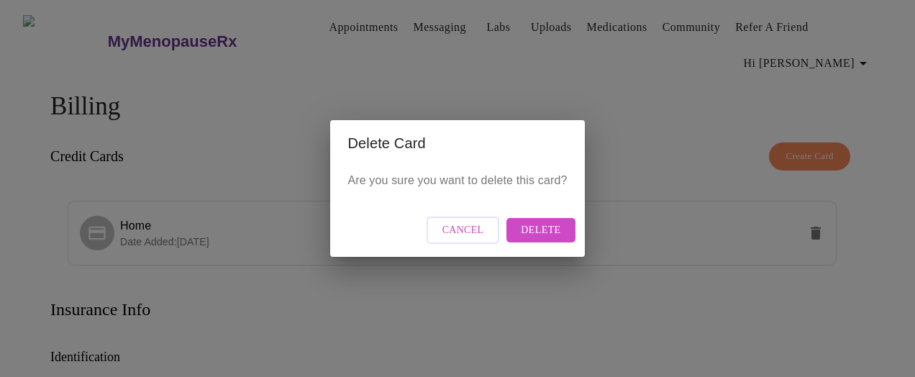
click at [555, 230] on span "Delete" at bounding box center [541, 231] width 40 height 18
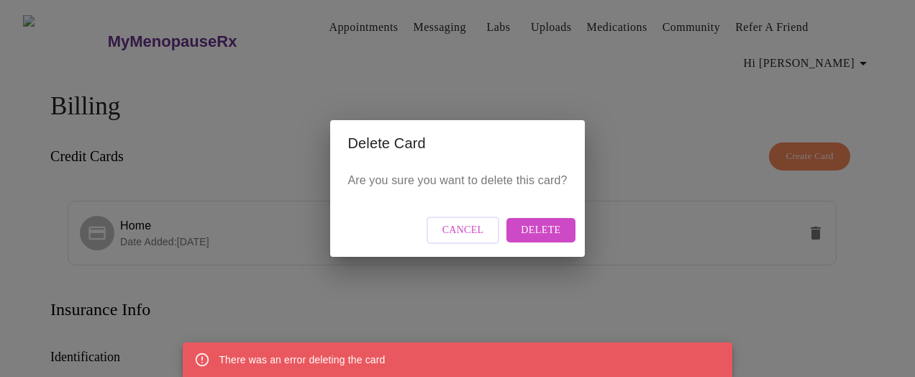
click at [478, 233] on span "Cancel" at bounding box center [463, 231] width 42 height 18
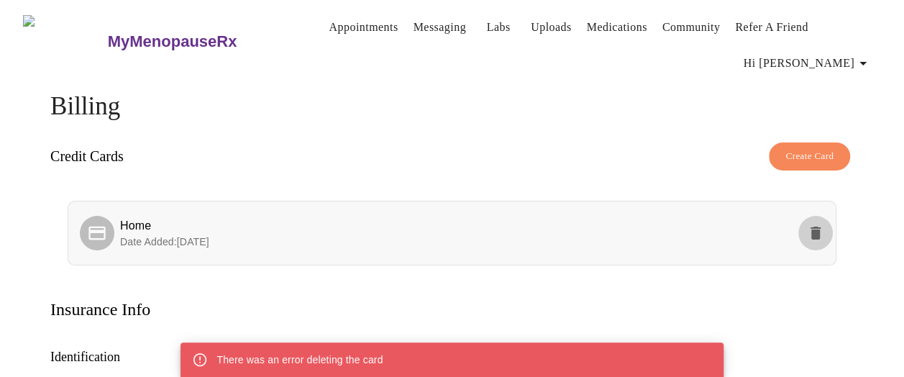
click at [820, 229] on icon "delete" at bounding box center [816, 233] width 10 height 13
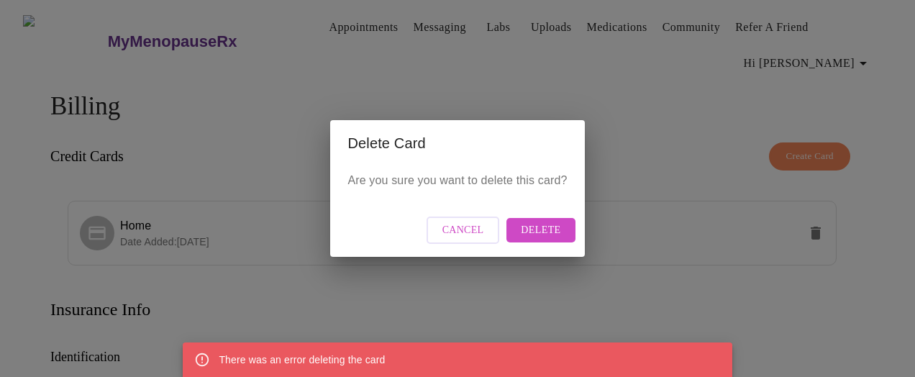
click at [565, 233] on button "Delete" at bounding box center [540, 230] width 68 height 25
click at [747, 99] on div "Delete Card Are you sure you want to delete this card? Cancel Delete" at bounding box center [457, 188] width 915 height 377
click at [837, 53] on div "Delete Card Are you sure you want to delete this card? Cancel Delete" at bounding box center [457, 188] width 915 height 377
click at [498, 224] on button "Cancel" at bounding box center [463, 231] width 73 height 28
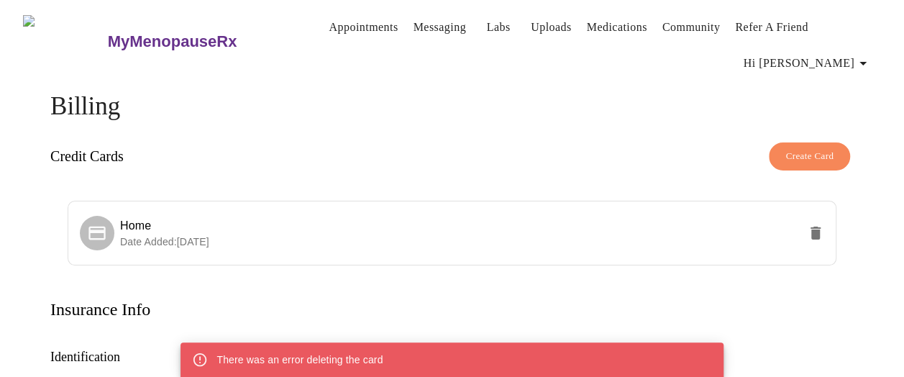
click at [798, 63] on span "Appointments Messaging Labs Uploads Medications Community Refer a Friend Hi [PE…" at bounding box center [587, 42] width 587 height 72
drag, startPoint x: 809, startPoint y: 58, endPoint x: 821, endPoint y: 60, distance: 13.3
click at [817, 60] on span "Appointments Messaging Labs Uploads Medications Community Refer a Friend Hi [PE…" at bounding box center [587, 42] width 587 height 72
click at [823, 61] on span "Hi [PERSON_NAME]" at bounding box center [808, 63] width 128 height 20
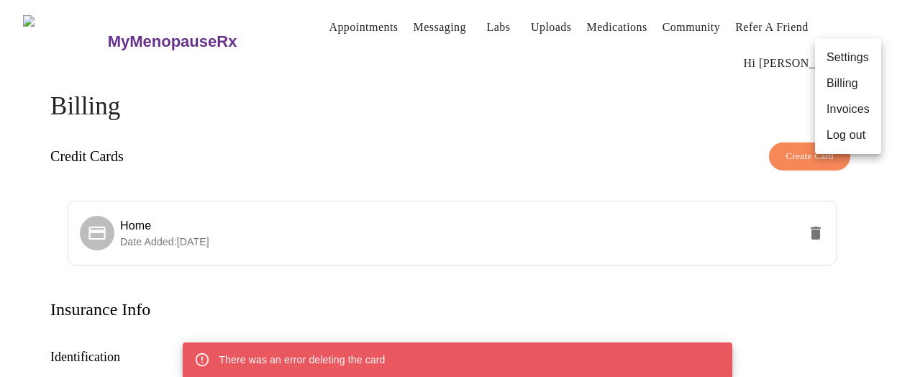
click at [432, 22] on div at bounding box center [457, 188] width 915 height 377
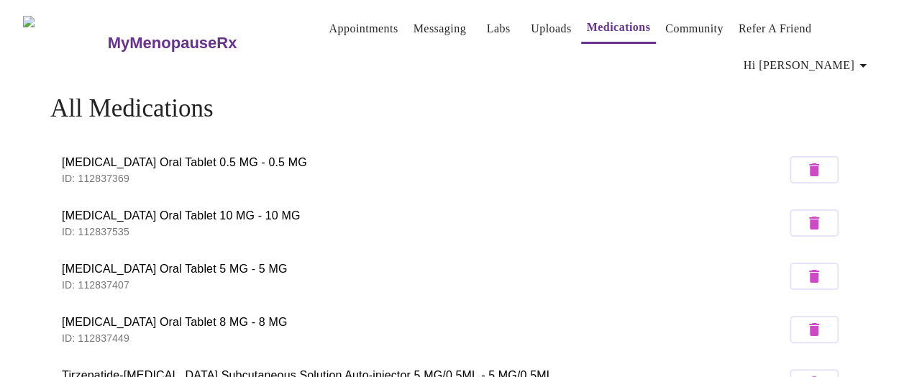
click at [435, 24] on link "Messaging" at bounding box center [440, 29] width 53 height 20
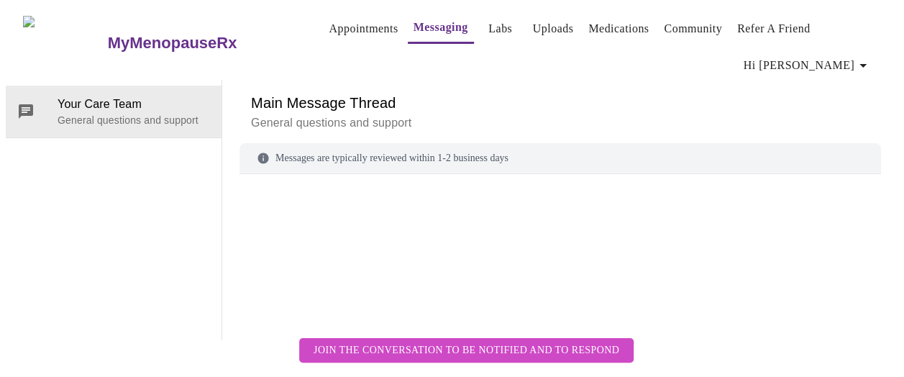
scroll to position [73, 0]
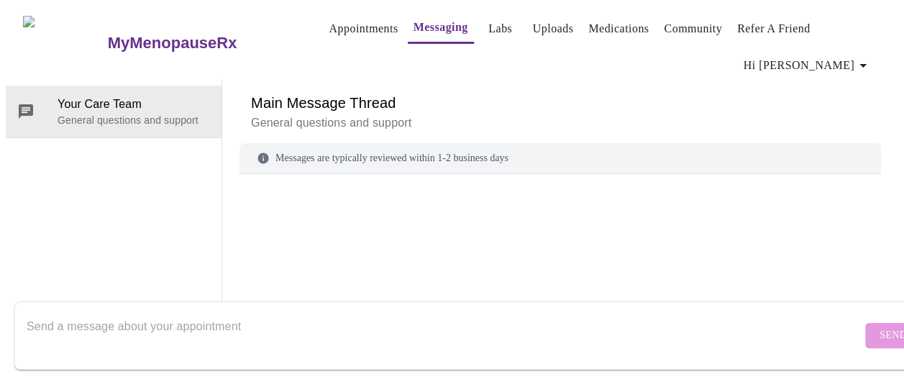
click at [285, 312] on textarea "Send a message about your appointment" at bounding box center [444, 335] width 835 height 46
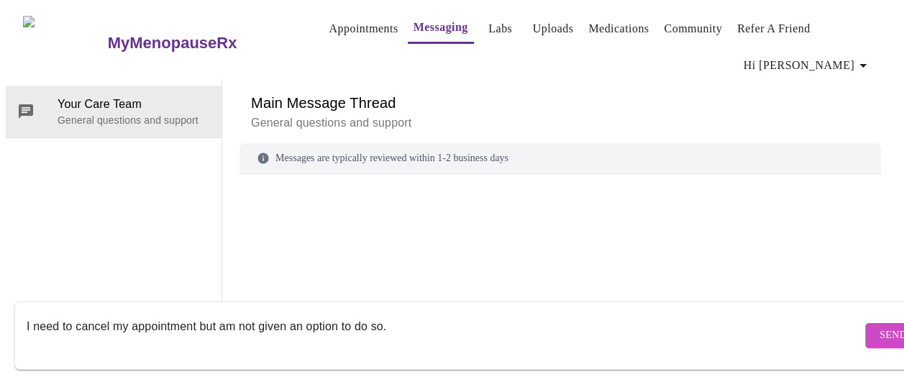
type textarea "I need to cancel my appointment but am not given an option to do so."
click at [865, 323] on button "Send" at bounding box center [893, 335] width 56 height 25
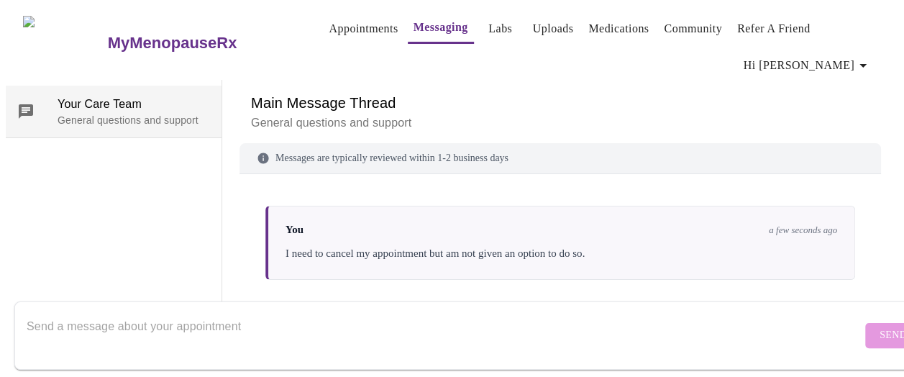
click at [131, 96] on span "Your Care Team" at bounding box center [134, 104] width 152 height 17
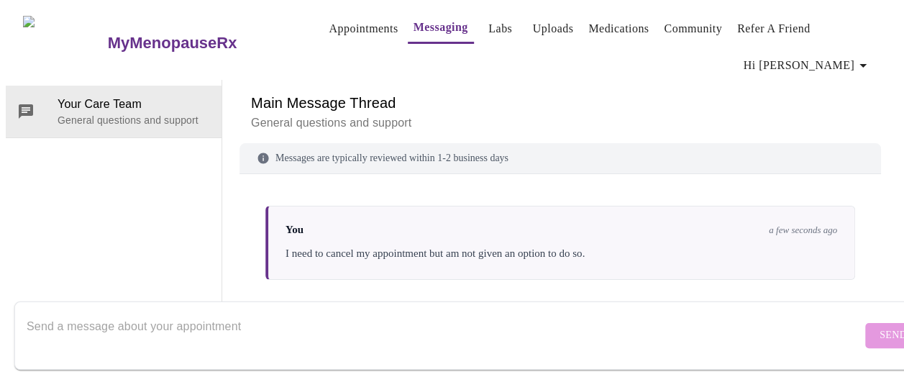
scroll to position [0, 0]
click at [345, 22] on link "Appointments" at bounding box center [363, 29] width 69 height 20
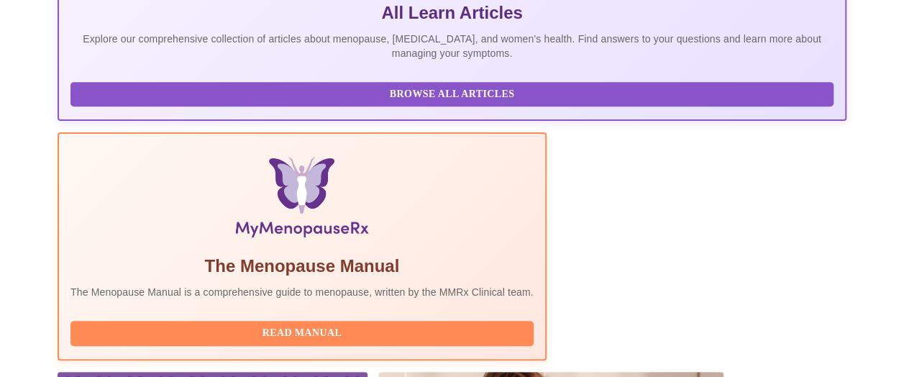
scroll to position [504, 0]
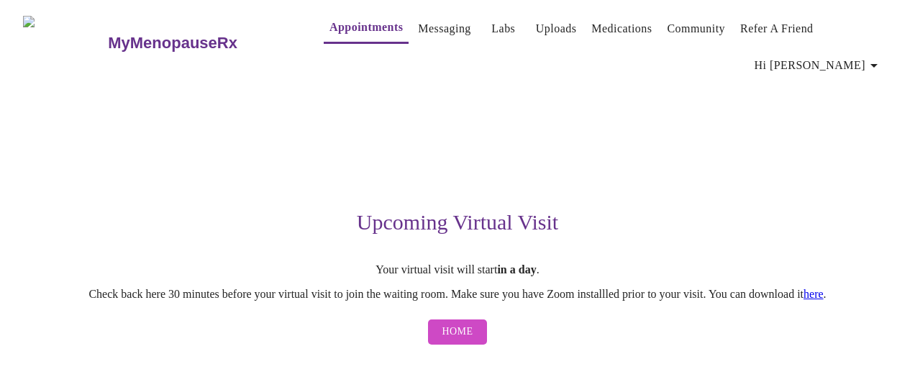
click at [847, 55] on span "Hi [PERSON_NAME]" at bounding box center [819, 65] width 128 height 20
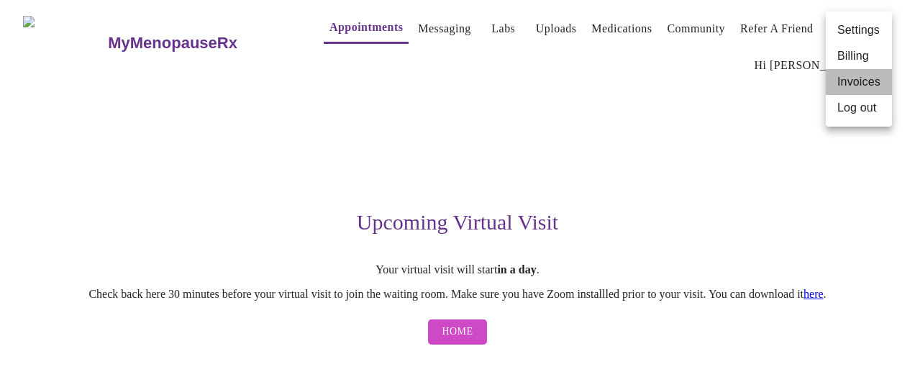
click at [844, 72] on li "Invoices" at bounding box center [859, 82] width 66 height 26
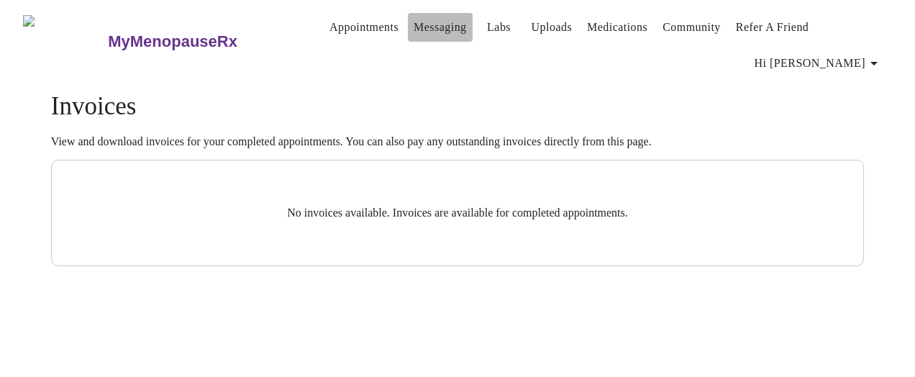
click at [414, 26] on link "Messaging" at bounding box center [440, 27] width 53 height 20
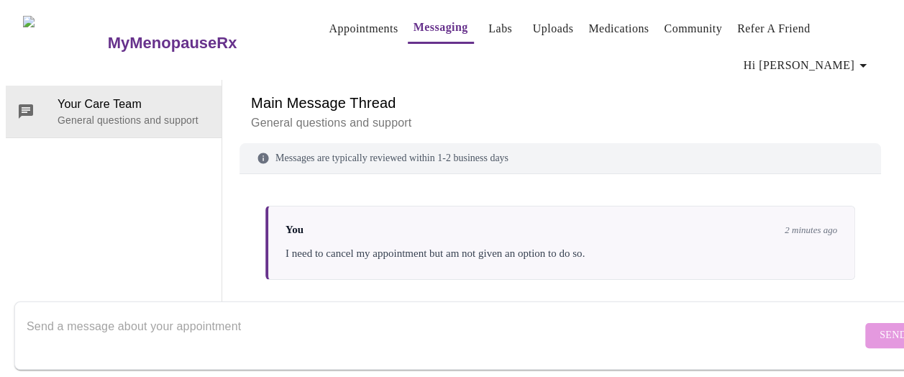
click at [108, 34] on h3 "MyMenopauseRx" at bounding box center [172, 43] width 129 height 19
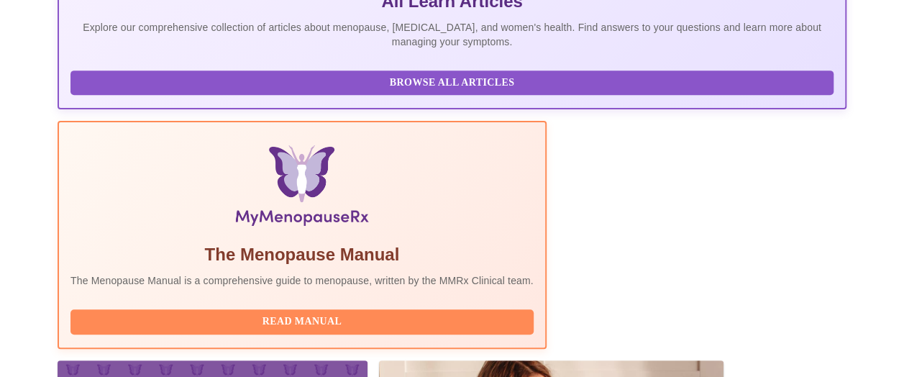
scroll to position [591, 0]
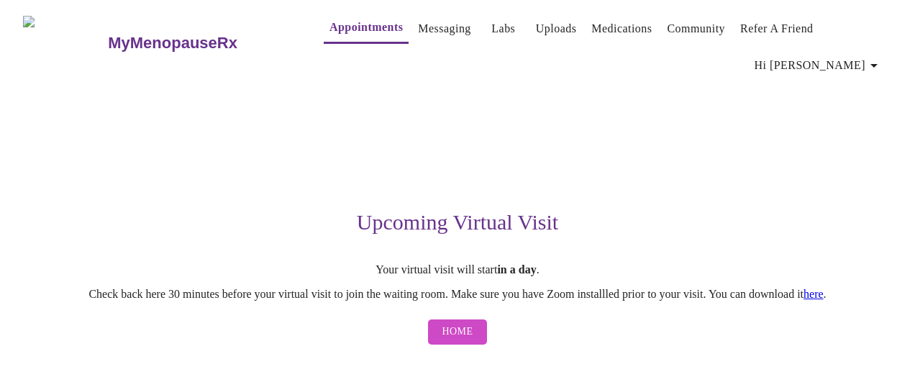
click at [122, 34] on h3 "MyMenopauseRx" at bounding box center [172, 43] width 129 height 19
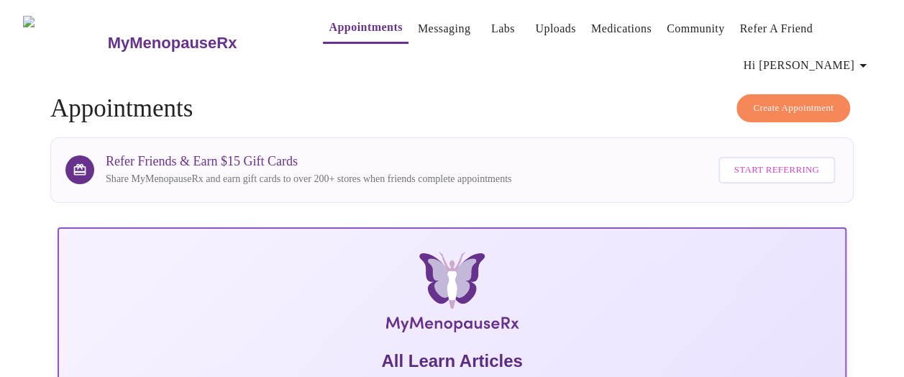
click at [824, 108] on span "Create Appointment" at bounding box center [793, 108] width 81 height 17
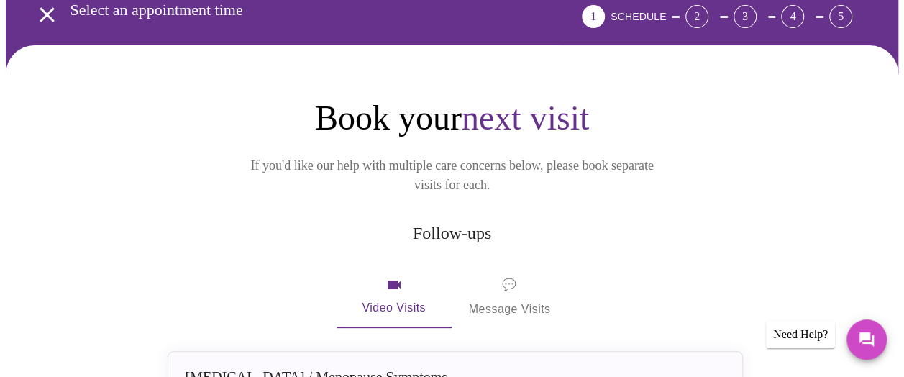
scroll to position [288, 0]
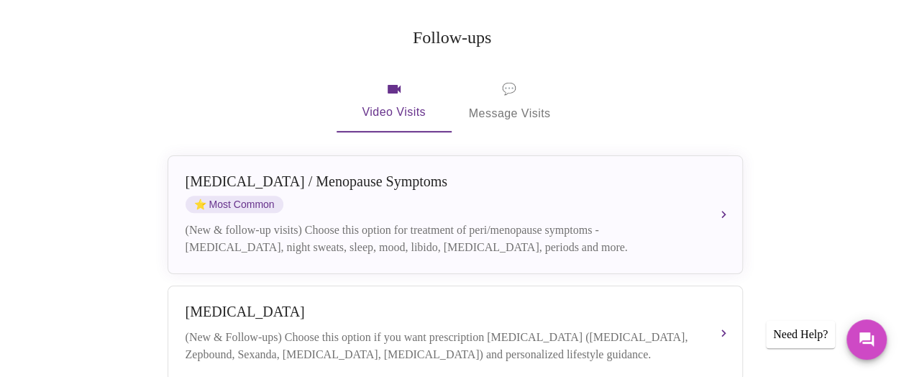
click at [547, 173] on div "[MEDICAL_DATA] / Menopause Symptoms" at bounding box center [441, 181] width 511 height 17
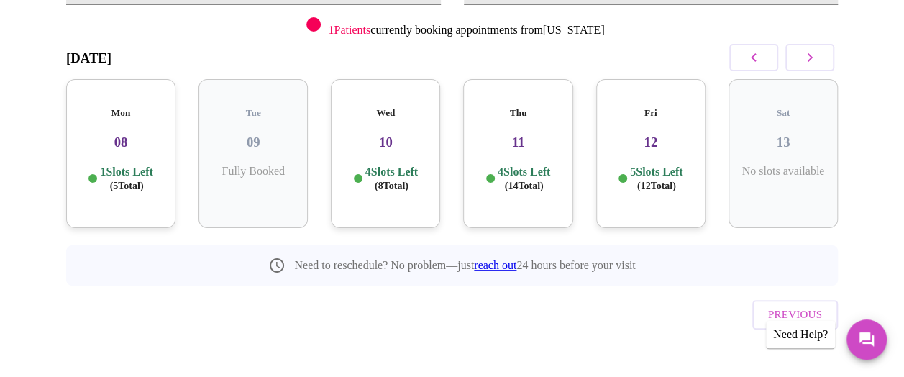
click at [432, 147] on div "Wed 10 4 Slots Left ( 8 Total)" at bounding box center [385, 153] width 109 height 149
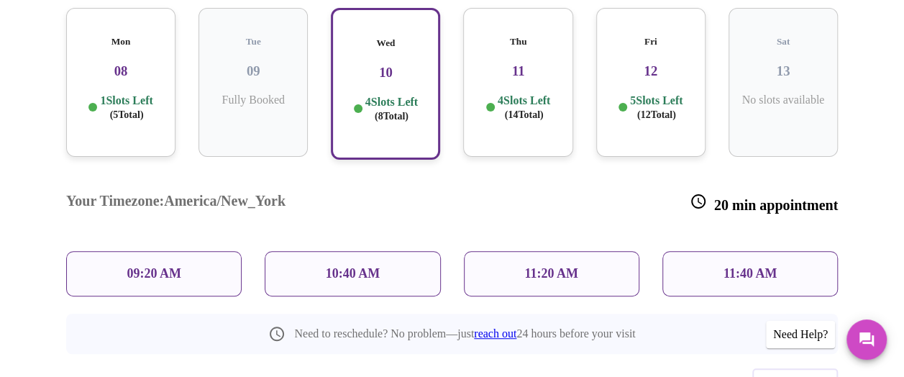
scroll to position [324, 0]
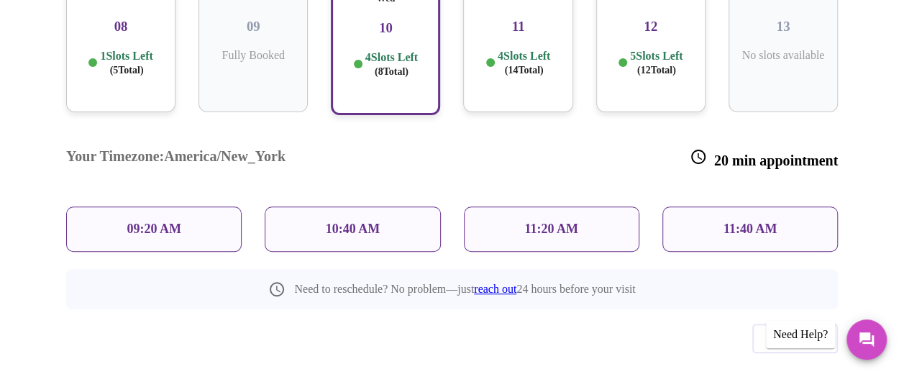
click at [782, 206] on div "11:40 AM" at bounding box center [751, 228] width 176 height 45
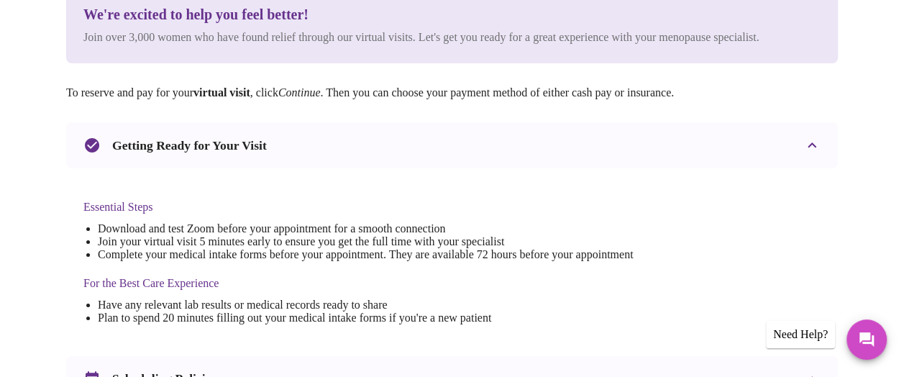
scroll to position [504, 0]
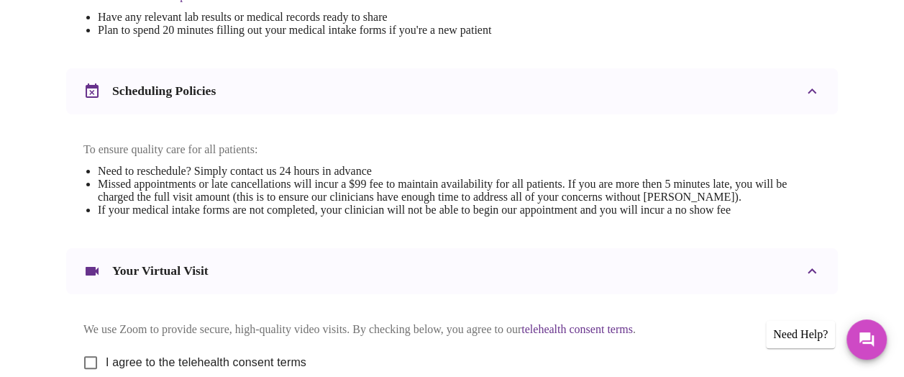
click at [574, 170] on li "Need to reschedule? Simply contact us 24 hours in advance" at bounding box center [459, 171] width 723 height 13
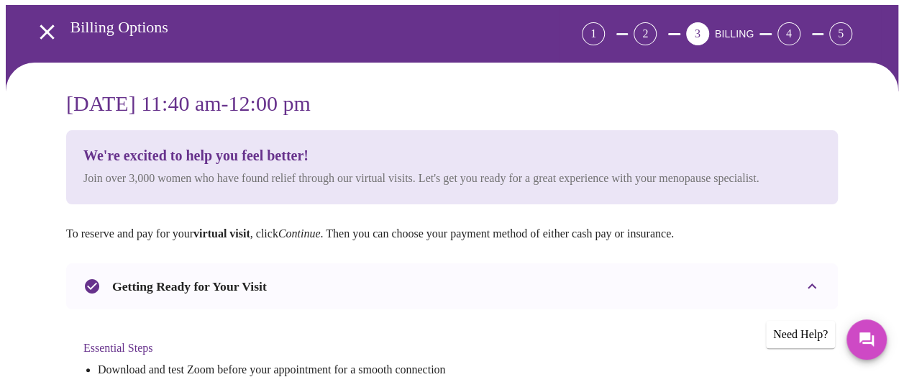
scroll to position [0, 0]
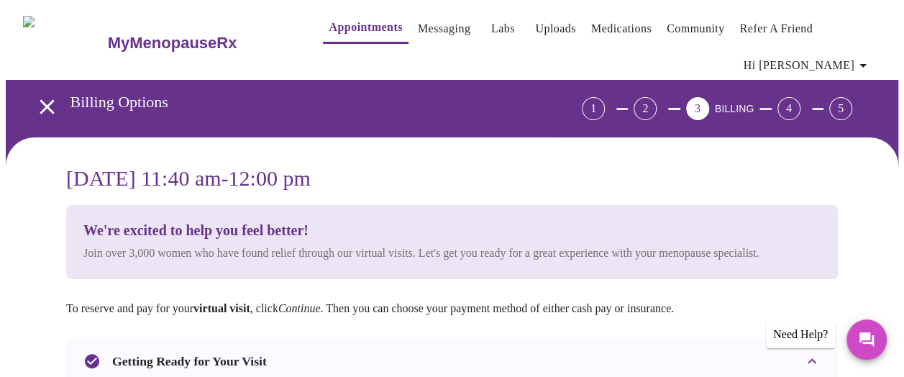
click at [841, 61] on span "Hi [PERSON_NAME]" at bounding box center [808, 65] width 128 height 20
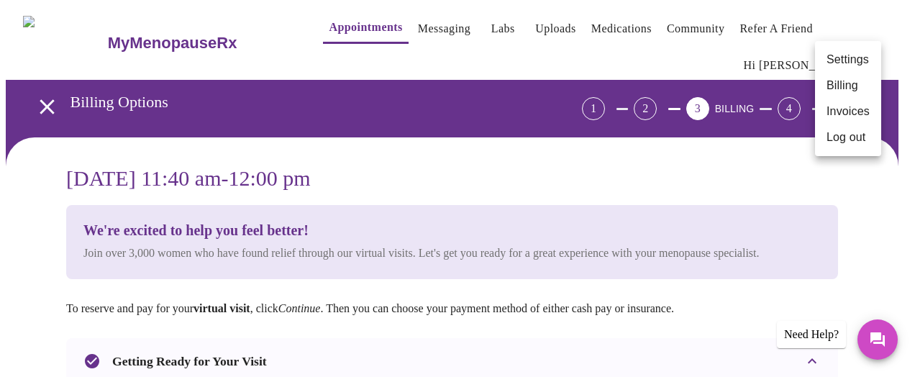
click at [51, 102] on div at bounding box center [457, 188] width 915 height 377
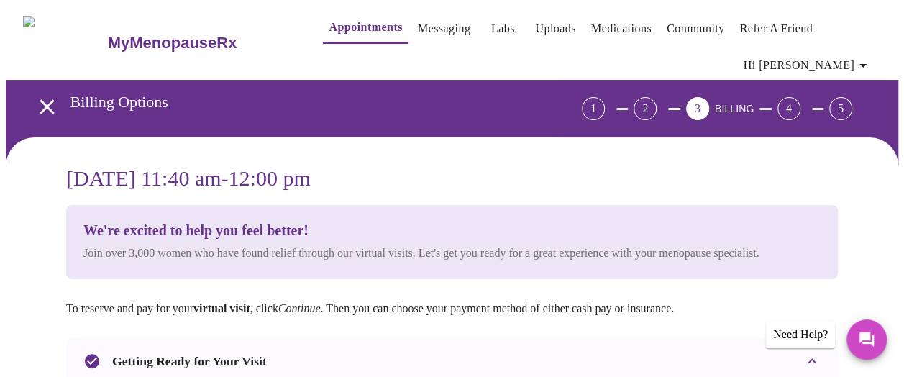
click at [35, 96] on icon "open drawer" at bounding box center [47, 106] width 25 height 25
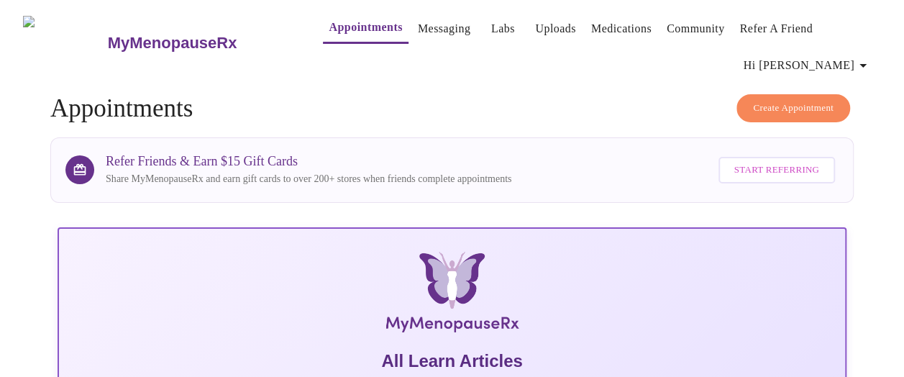
click at [857, 56] on span "Hi [PERSON_NAME]" at bounding box center [808, 65] width 128 height 20
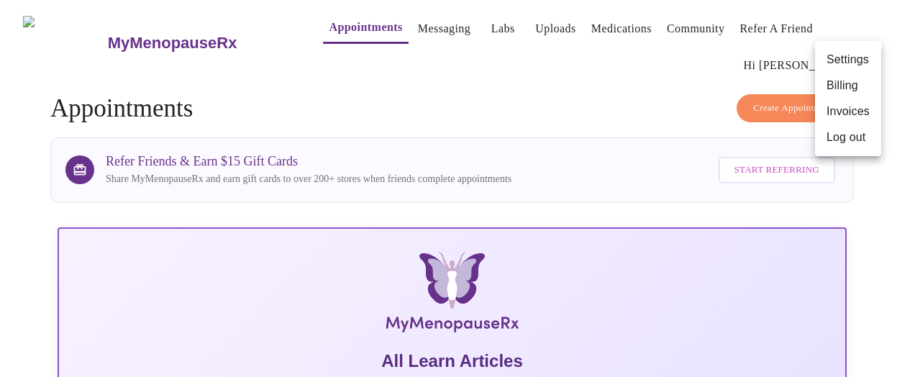
click at [819, 40] on div at bounding box center [457, 188] width 915 height 377
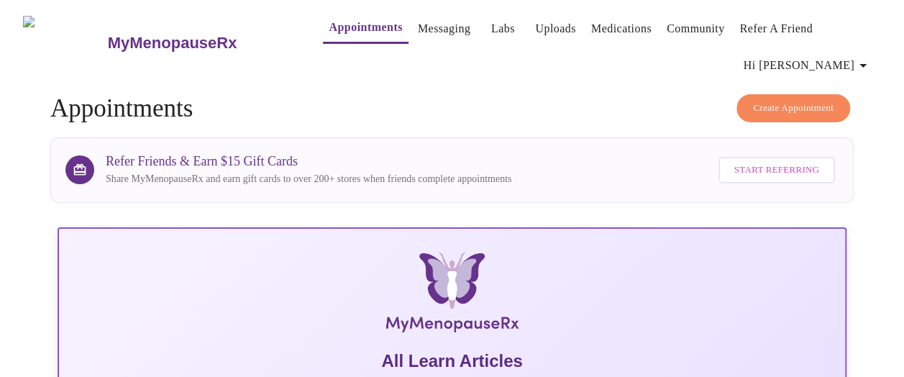
click at [829, 25] on span "Appointments Messaging Labs Uploads Medications Community Refer a Friend Hi [PE…" at bounding box center [587, 43] width 587 height 74
click at [860, 58] on icon "button" at bounding box center [863, 65] width 17 height 17
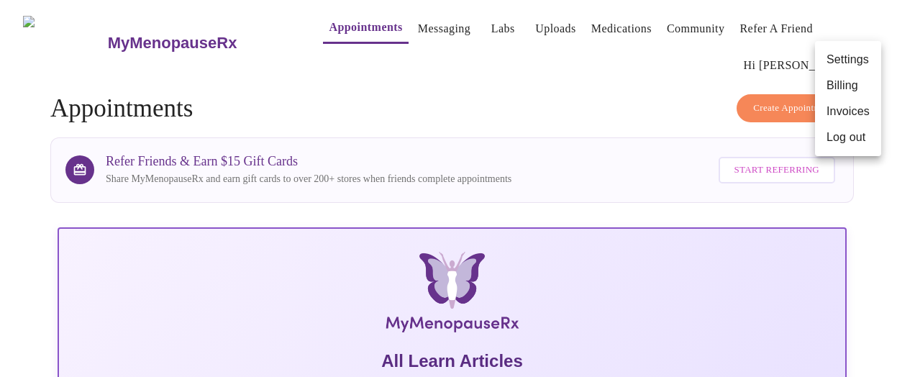
click at [689, 72] on div at bounding box center [457, 188] width 915 height 377
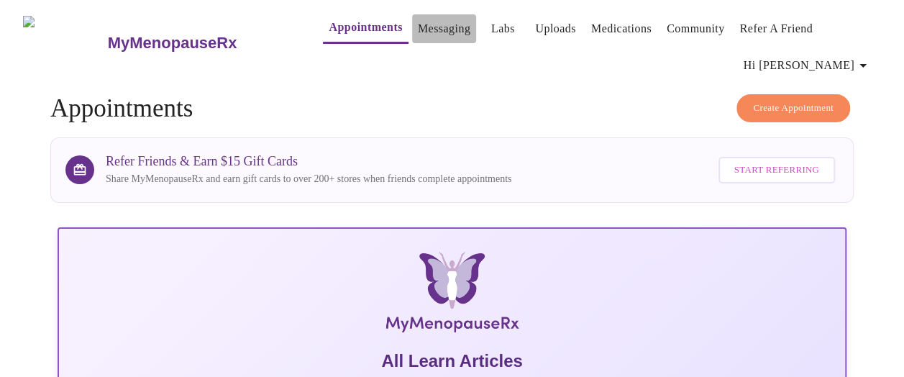
click at [434, 19] on link "Messaging" at bounding box center [444, 29] width 53 height 20
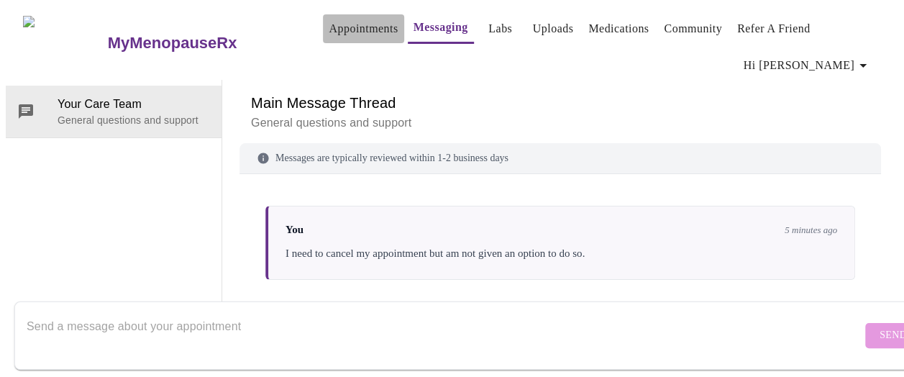
click at [350, 20] on link "Appointments" at bounding box center [363, 29] width 69 height 20
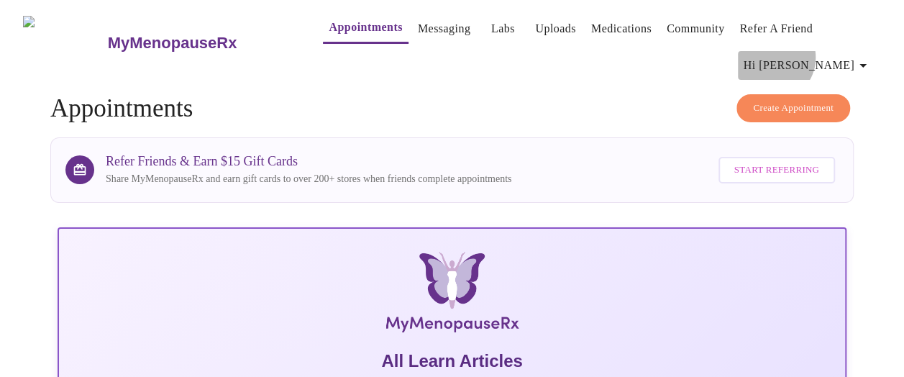
click at [846, 55] on span "Hi [PERSON_NAME]" at bounding box center [808, 65] width 128 height 20
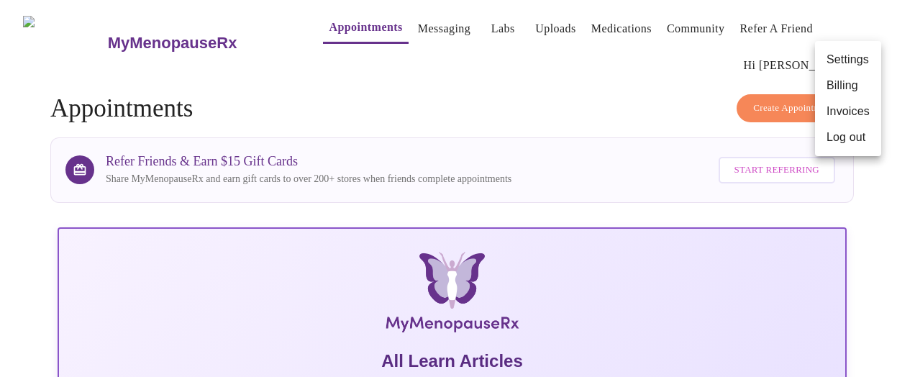
click at [849, 83] on li "Billing" at bounding box center [848, 86] width 66 height 26
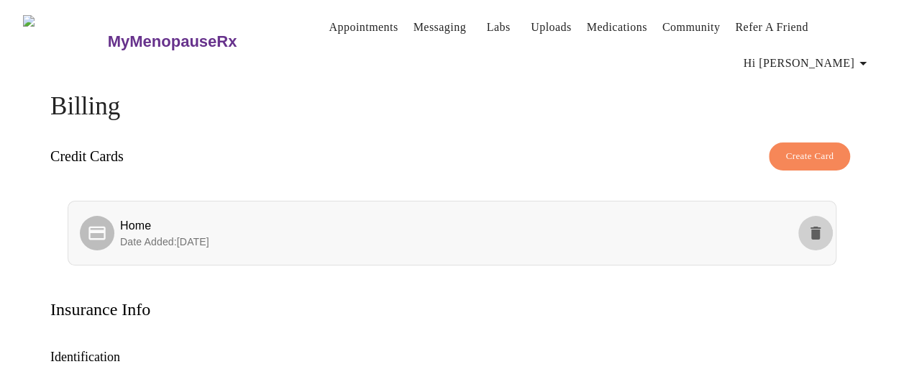
click at [821, 224] on icon "delete" at bounding box center [815, 232] width 17 height 17
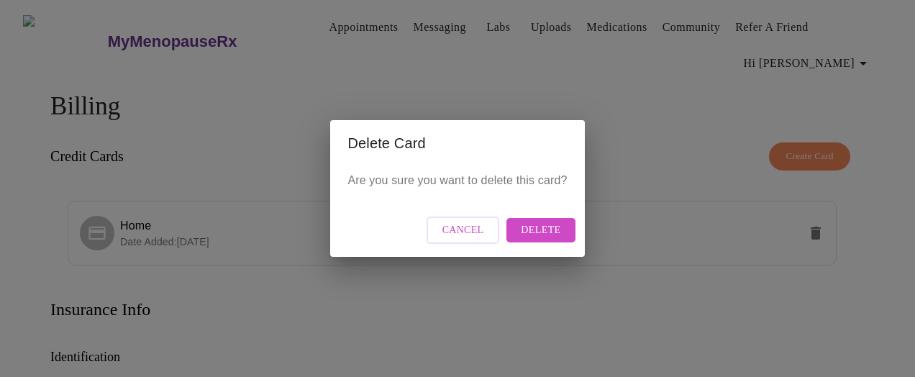
click at [550, 240] on button "Delete" at bounding box center [540, 230] width 68 height 25
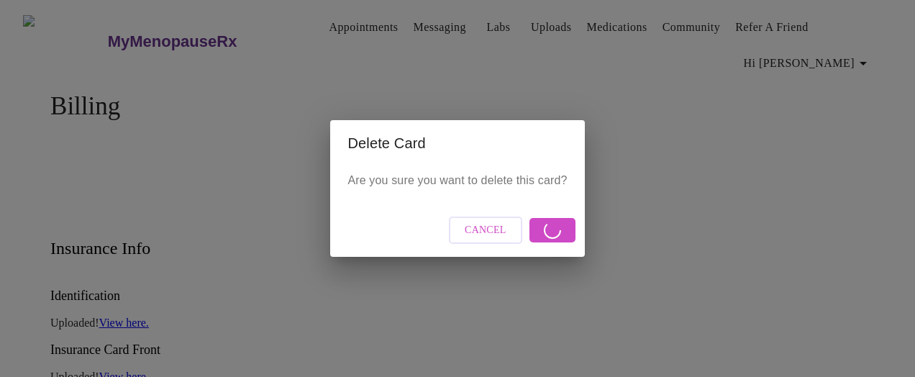
click at [482, 234] on span "Cancel" at bounding box center [486, 231] width 42 height 18
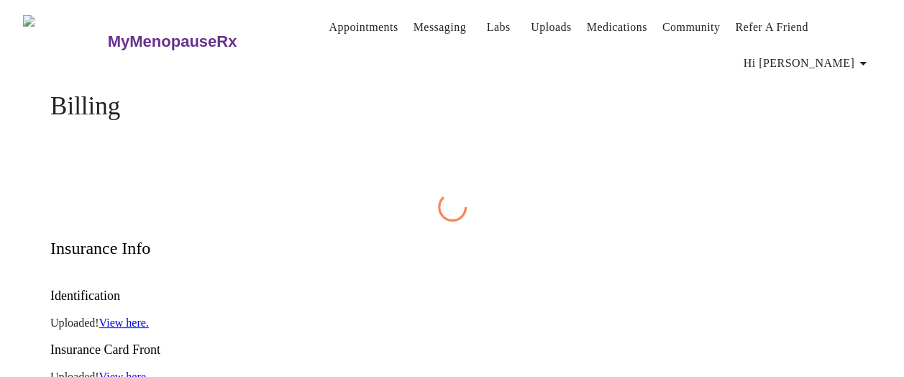
click at [333, 19] on link "Appointments" at bounding box center [363, 27] width 69 height 20
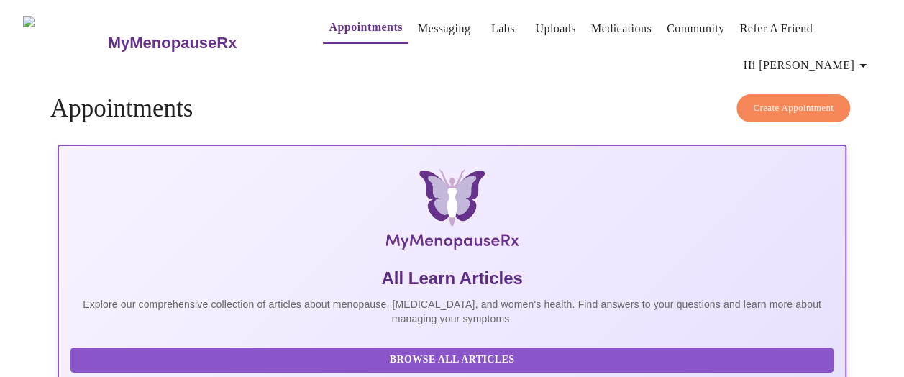
click at [850, 63] on span "Hi [PERSON_NAME]" at bounding box center [808, 65] width 128 height 20
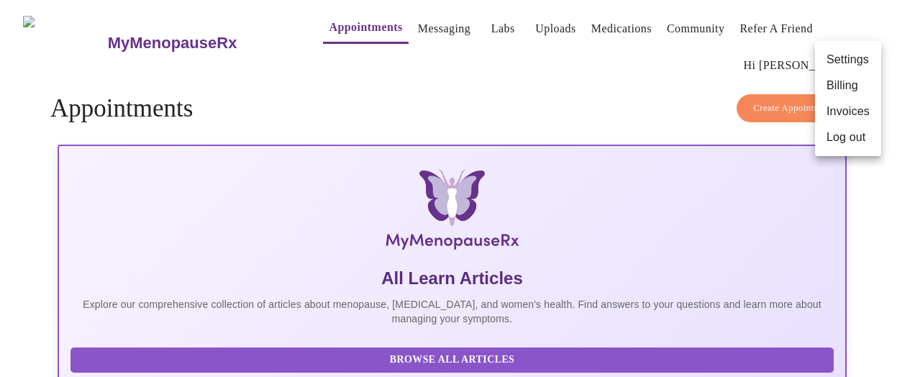
click at [847, 83] on li "Billing" at bounding box center [848, 86] width 66 height 26
